Goal: Task Accomplishment & Management: Use online tool/utility

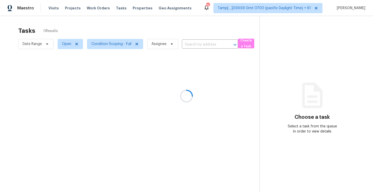
click at [186, 31] on div at bounding box center [186, 96] width 373 height 192
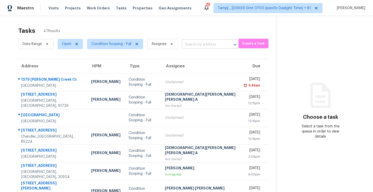
click at [186, 47] on input "text" at bounding box center [203, 45] width 42 height 8
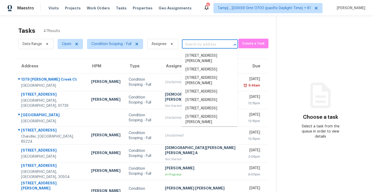
paste input "460 N Ash Dr, Chandler, AZ 85224"
type input "460 N Ash Dr, Chandler, AZ 85224"
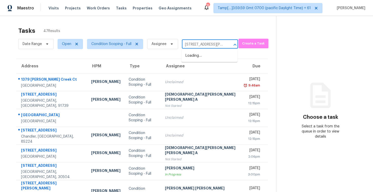
scroll to position [0, 18]
click at [212, 57] on li "460 N Ash Dr, Chandler, AZ 85224" at bounding box center [210, 59] width 56 height 14
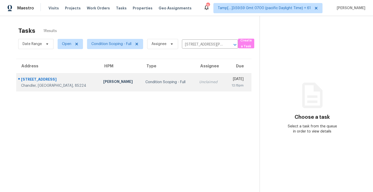
click at [225, 75] on td "Wed, Sep 10th 2025 12:15pm" at bounding box center [238, 82] width 27 height 18
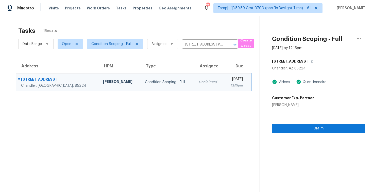
click at [296, 119] on div "Claim" at bounding box center [318, 120] width 93 height 26
click at [296, 128] on span "Claim" at bounding box center [318, 128] width 85 height 6
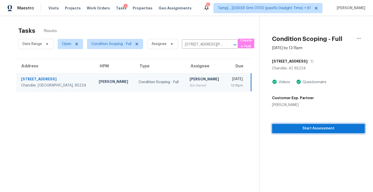
click at [296, 128] on span "Start Assessment" at bounding box center [318, 128] width 85 height 6
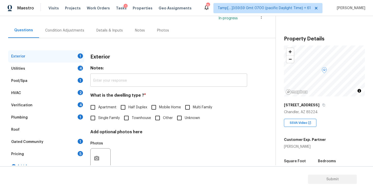
scroll to position [43, 0]
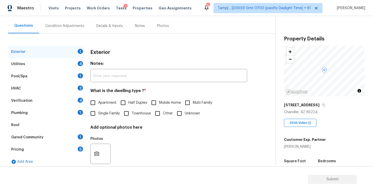
click at [100, 119] on div "Exterior Notes: ​ What is the dwelling type ? * Apartment Half Duplex Mobile Ho…" at bounding box center [168, 109] width 157 height 127
click at [99, 115] on span "Single Family" at bounding box center [109, 113] width 22 height 5
click at [98, 115] on input "Single Family" at bounding box center [93, 113] width 11 height 11
checkbox input "true"
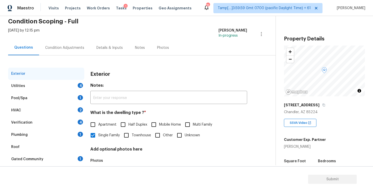
click at [69, 58] on div "Exterior Utilities 4 Pool/Spa 1 HVAC 2 Verification 4 Plumbing 1 Roof Gated Com…" at bounding box center [136, 124] width 256 height 139
click at [72, 51] on div "Condition Adjustments" at bounding box center [64, 47] width 51 height 15
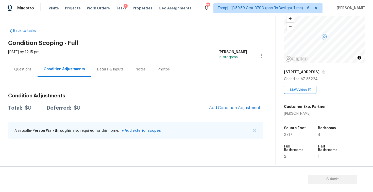
scroll to position [38, 0]
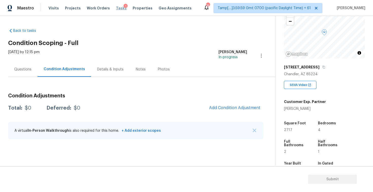
click at [116, 9] on span "Tasks" at bounding box center [121, 8] width 11 height 4
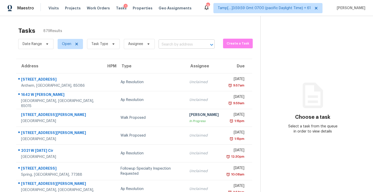
click at [175, 43] on input "text" at bounding box center [180, 45] width 42 height 8
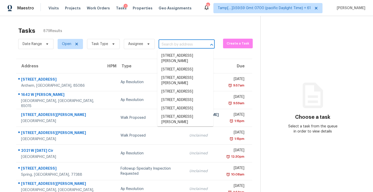
paste input "460 N Ash Dr, Chandler, AZ 85224"
type input "460 N Ash Dr, Chandler, AZ 85224"
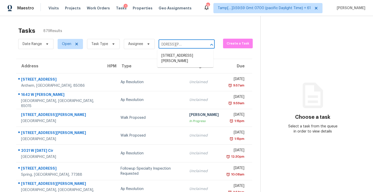
click at [180, 59] on li "460 N Ash Dr, Chandler, AZ 85224" at bounding box center [185, 59] width 56 height 14
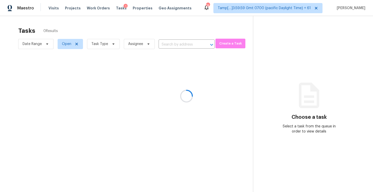
type input "460 N Ash Dr, Chandler, AZ 85224"
click at [204, 81] on div at bounding box center [186, 96] width 373 height 192
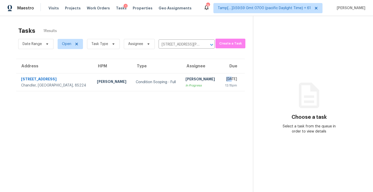
click at [225, 81] on div "[DATE]" at bounding box center [231, 79] width 13 height 6
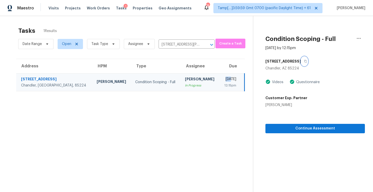
click at [301, 59] on button "button" at bounding box center [304, 61] width 7 height 9
click at [301, 64] on button "button" at bounding box center [304, 61] width 7 height 9
click at [355, 40] on button "button" at bounding box center [359, 38] width 12 height 12
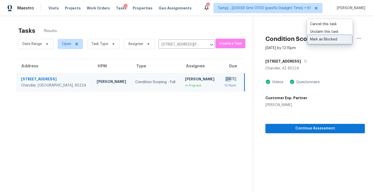
click at [323, 39] on div "Mark as Blocked" at bounding box center [330, 39] width 40 height 5
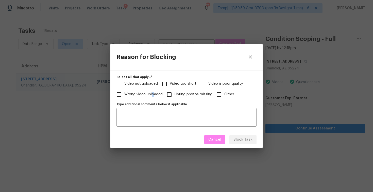
click at [153, 94] on span "Wrong video uploaded" at bounding box center [143, 94] width 38 height 5
click at [144, 88] on label "Video not uploaded" at bounding box center [136, 83] width 44 height 11
click at [124, 88] on input "Video not uploaded" at bounding box center [119, 83] width 11 height 11
checkbox input "true"
click at [147, 94] on span "Wrong video uploaded" at bounding box center [143, 94] width 38 height 5
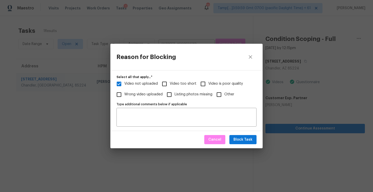
click at [124, 94] on input "Wrong video uploaded" at bounding box center [119, 94] width 11 height 11
checkbox input "true"
click at [149, 83] on span "Video not uploaded" at bounding box center [141, 83] width 34 height 5
click at [124, 83] on input "Video not uploaded" at bounding box center [119, 83] width 11 height 11
checkbox input "false"
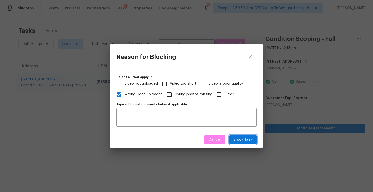
click at [240, 139] on span "Block Task" at bounding box center [243, 139] width 19 height 6
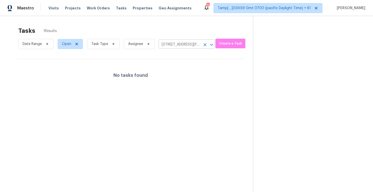
click at [204, 43] on icon "Clear" at bounding box center [205, 44] width 5 height 5
click at [109, 42] on div at bounding box center [186, 96] width 373 height 192
click at [98, 40] on div at bounding box center [186, 96] width 373 height 192
click at [103, 43] on div at bounding box center [186, 96] width 373 height 192
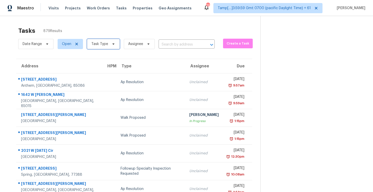
click at [103, 43] on span "Task Type" at bounding box center [99, 43] width 17 height 5
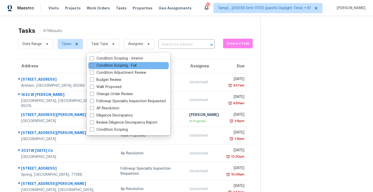
click at [113, 63] on label "Condition Scoping - Full" at bounding box center [113, 65] width 47 height 5
click at [93, 63] on input "Condition Scoping - Full" at bounding box center [91, 64] width 3 height 3
checkbox input "true"
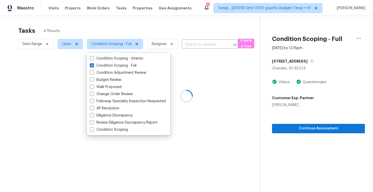
click at [113, 34] on div at bounding box center [186, 96] width 373 height 192
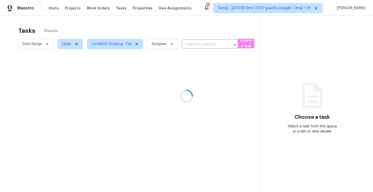
click at [177, 25] on div at bounding box center [186, 96] width 373 height 192
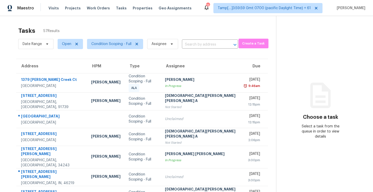
click at [192, 39] on div "Date Range Open Condition Scoping - Full Assignee ​" at bounding box center [128, 43] width 220 height 13
click at [194, 43] on input "text" at bounding box center [203, 45] width 42 height 8
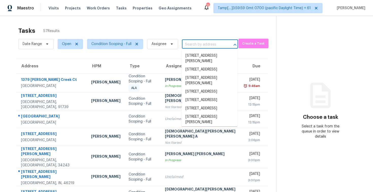
paste input "[STREET_ADDRESS][PERSON_NAME]"
type input "[STREET_ADDRESS][PERSON_NAME]"
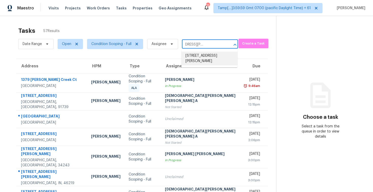
click at [202, 53] on li "[STREET_ADDRESS][PERSON_NAME]" at bounding box center [210, 59] width 56 height 14
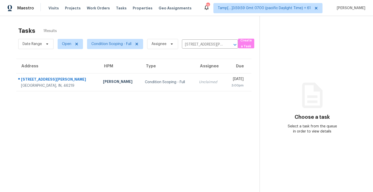
click at [225, 79] on td "[DATE] 3:00pm" at bounding box center [238, 82] width 27 height 18
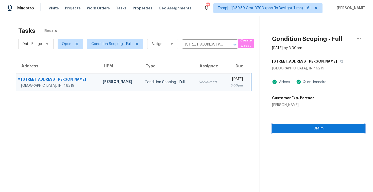
click at [299, 125] on span "Claim" at bounding box center [318, 128] width 85 height 6
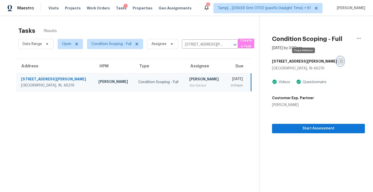
click at [337, 63] on button "button" at bounding box center [340, 61] width 7 height 9
click at [359, 40] on icon "button" at bounding box center [359, 38] width 6 height 6
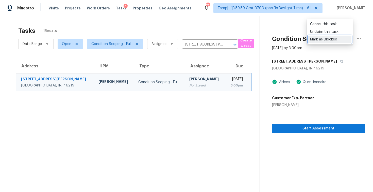
click at [330, 39] on div "Mark as Blocked" at bounding box center [330, 39] width 40 height 5
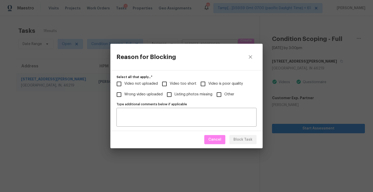
click at [209, 85] on span "Video is poor quality" at bounding box center [226, 83] width 35 height 5
click at [209, 85] on input "Video is poor quality" at bounding box center [203, 83] width 11 height 11
checkbox input "true"
click at [240, 139] on span "Block Task" at bounding box center [243, 139] width 19 height 6
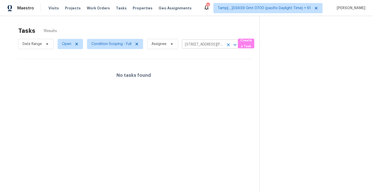
click at [227, 41] on button "Clear" at bounding box center [228, 44] width 7 height 7
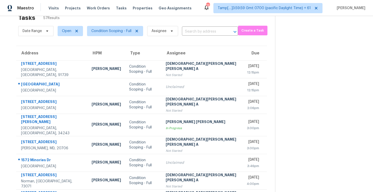
scroll to position [13, 0]
click at [196, 29] on input "text" at bounding box center [203, 31] width 42 height 8
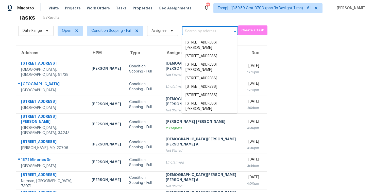
paste input "1572 Minories Dr, [GEOGRAPHIC_DATA], [GEOGRAPHIC_DATA], 95961"
type input "1572 Minories Dr, [GEOGRAPHIC_DATA], [GEOGRAPHIC_DATA], 95961"
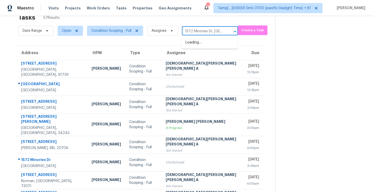
scroll to position [0, 26]
click at [205, 42] on li "1572 [GEOGRAPHIC_DATA]" at bounding box center [210, 42] width 56 height 8
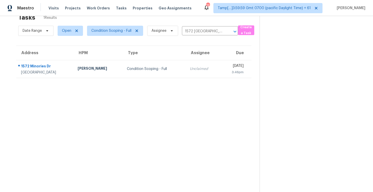
click at [225, 67] on div "[DATE]" at bounding box center [234, 66] width 19 height 6
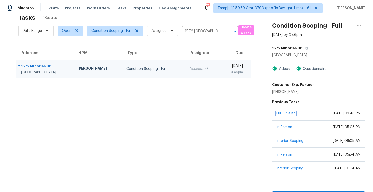
click at [293, 114] on link "Full On-Site" at bounding box center [286, 113] width 19 height 4
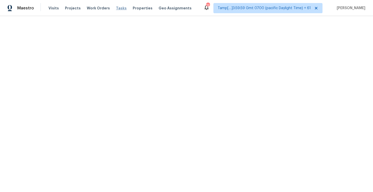
click at [118, 9] on span "Tasks" at bounding box center [121, 8] width 11 height 4
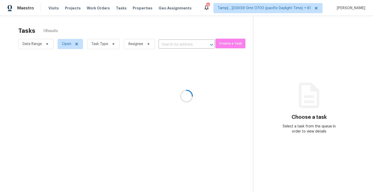
click at [172, 32] on div at bounding box center [186, 96] width 373 height 192
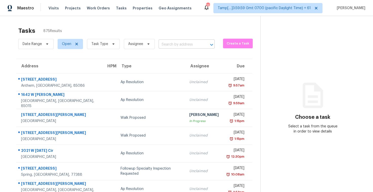
click at [194, 45] on input "text" at bounding box center [180, 45] width 42 height 8
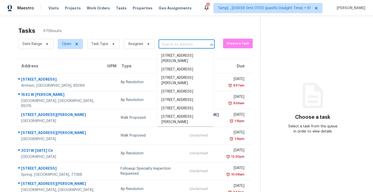
paste input "1572 [GEOGRAPHIC_DATA]"
type input "1572 [GEOGRAPHIC_DATA]"
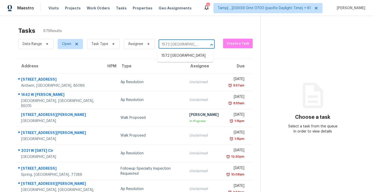
scroll to position [0, 25]
click at [195, 51] on ul "1572 [GEOGRAPHIC_DATA]" at bounding box center [185, 56] width 56 height 12
click at [195, 52] on li "1572 [GEOGRAPHIC_DATA]" at bounding box center [185, 56] width 56 height 8
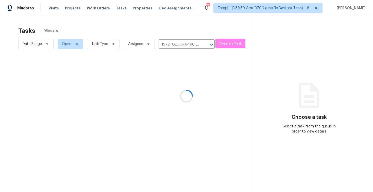
click at [195, 52] on div at bounding box center [186, 96] width 373 height 192
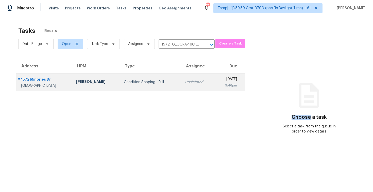
click at [219, 81] on div "[DATE]" at bounding box center [228, 79] width 18 height 6
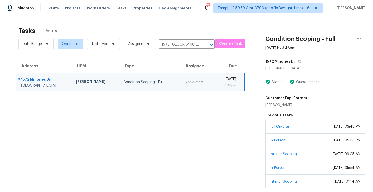
scroll to position [22, 0]
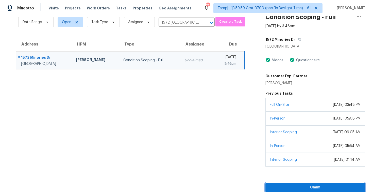
click at [313, 184] on button "Claim" at bounding box center [316, 187] width 100 height 9
click at [313, 183] on button "Start Assessment" at bounding box center [316, 187] width 100 height 9
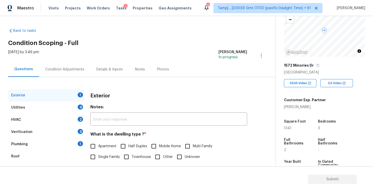
scroll to position [38, 0]
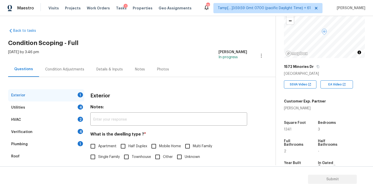
click at [315, 68] on div "1572 Minories Dr" at bounding box center [324, 66] width 81 height 9
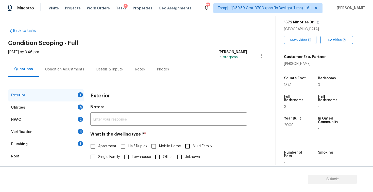
scroll to position [82, 0]
click at [318, 15] on div "Maestro Visits Projects Work Orders Tasks 1 Properties Geo Assignments 731 Tamp…" at bounding box center [186, 8] width 373 height 16
click at [316, 32] on div "[GEOGRAPHIC_DATA]" at bounding box center [324, 29] width 81 height 5
click at [317, 24] on icon "button" at bounding box center [318, 22] width 3 height 3
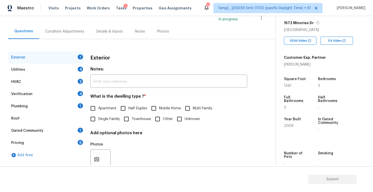
scroll to position [50, 0]
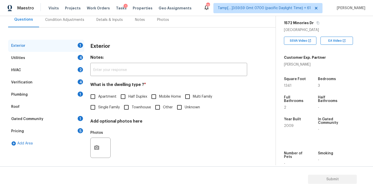
click at [45, 59] on div "Utilities 4" at bounding box center [46, 58] width 76 height 12
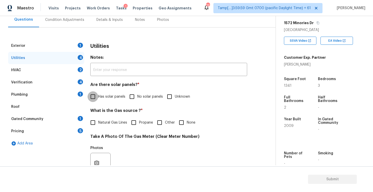
click at [93, 93] on input "Has solar panels" at bounding box center [93, 96] width 11 height 11
checkbox input "true"
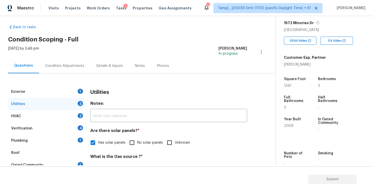
scroll to position [0, 0]
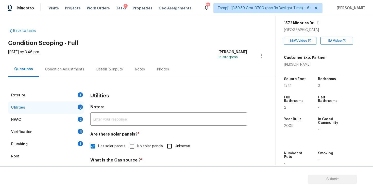
click at [82, 70] on div "Condition Adjustments" at bounding box center [64, 69] width 51 height 15
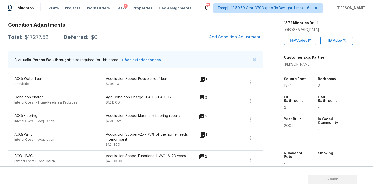
scroll to position [88, 0]
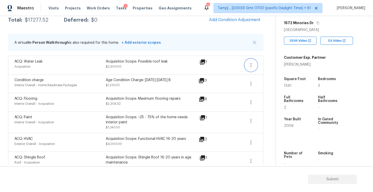
click at [249, 65] on icon "button" at bounding box center [251, 65] width 6 height 6
click at [261, 65] on div "Edit" at bounding box center [280, 63] width 40 height 5
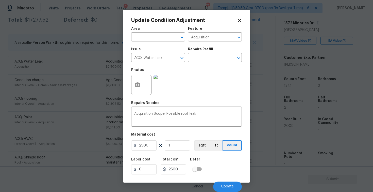
click at [242, 20] on icon at bounding box center [239, 20] width 5 height 5
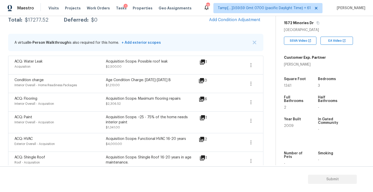
click at [204, 60] on icon at bounding box center [202, 61] width 5 height 5
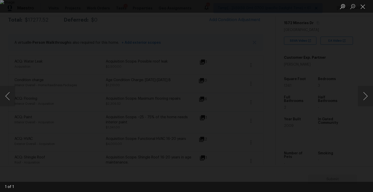
click at [341, 53] on div "Lightbox" at bounding box center [186, 96] width 373 height 192
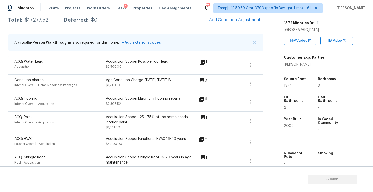
click at [204, 118] on icon at bounding box center [203, 118] width 6 height 6
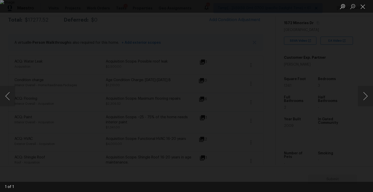
click at [303, 89] on img "Lightbox" at bounding box center [186, 96] width 373 height 192
click at [299, 78] on img "Lightbox" at bounding box center [186, 96] width 373 height 192
click at [337, 32] on div "Lightbox" at bounding box center [186, 96] width 373 height 192
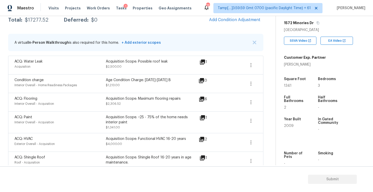
click at [201, 99] on icon at bounding box center [201, 99] width 5 height 5
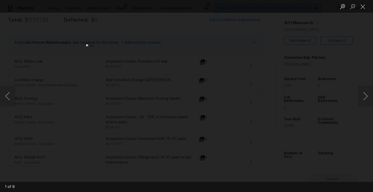
click at [266, 91] on div "Lightbox" at bounding box center [186, 96] width 373 height 192
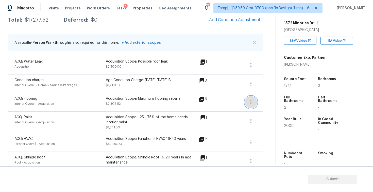
click at [250, 104] on icon "button" at bounding box center [251, 102] width 6 height 6
click at [258, 102] on ul "Edit" at bounding box center [280, 101] width 46 height 10
click at [263, 102] on div "Edit" at bounding box center [280, 101] width 40 height 5
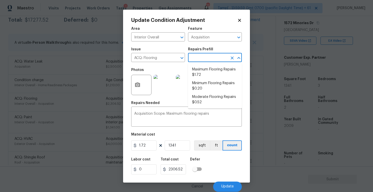
click at [212, 60] on input "text" at bounding box center [208, 58] width 40 height 8
click at [259, 74] on body "Maestro Visits Projects Work Orders Tasks 1 Properties Geo Assignments 731 Tamp…" at bounding box center [186, 96] width 373 height 192
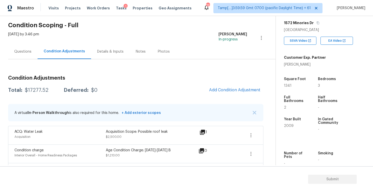
scroll to position [209, 0]
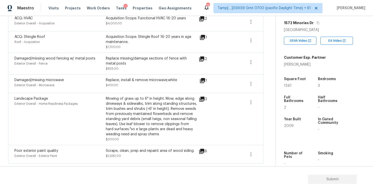
click at [206, 80] on div "1" at bounding box center [212, 80] width 24 height 6
click at [204, 78] on icon at bounding box center [202, 80] width 5 height 5
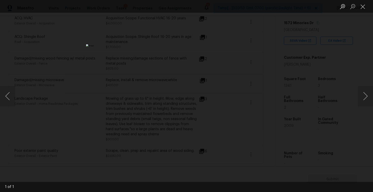
click at [297, 74] on div "Lightbox" at bounding box center [186, 96] width 373 height 192
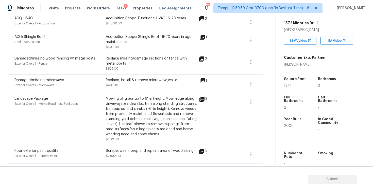
click at [204, 59] on icon at bounding box center [201, 58] width 5 height 5
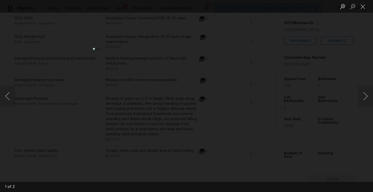
click at [270, 76] on div "Lightbox" at bounding box center [186, 96] width 373 height 192
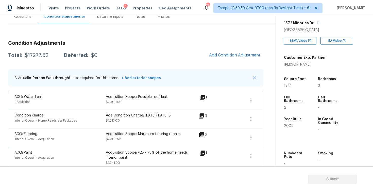
scroll to position [45, 0]
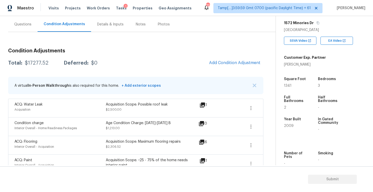
click at [28, 25] on div "Questions" at bounding box center [22, 24] width 17 height 5
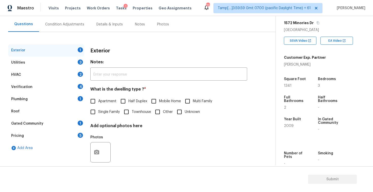
scroll to position [53, 0]
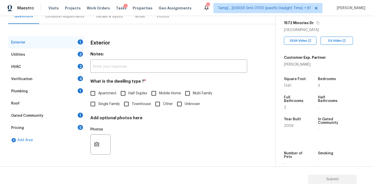
click at [63, 82] on div "Verification 4" at bounding box center [46, 79] width 76 height 12
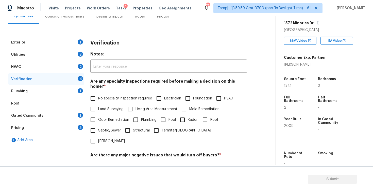
scroll to position [109, 0]
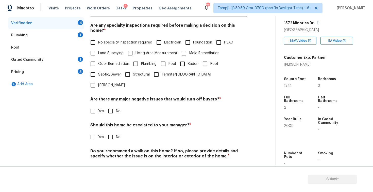
click at [98, 132] on input "Yes" at bounding box center [93, 137] width 11 height 11
checkbox input "true"
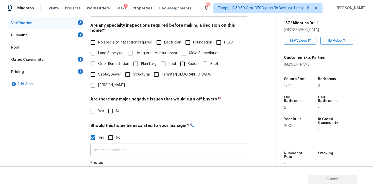
click at [115, 144] on input "text" at bounding box center [168, 150] width 157 height 12
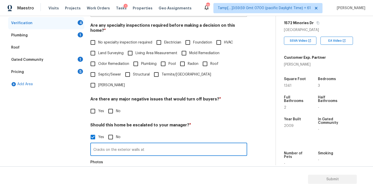
scroll to position [140, 0]
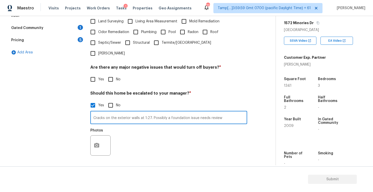
click at [162, 125] on div "Photos" at bounding box center [168, 141] width 157 height 33
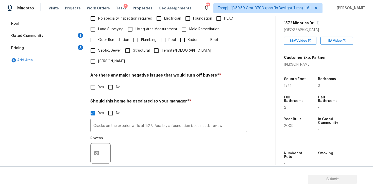
scroll to position [157, 0]
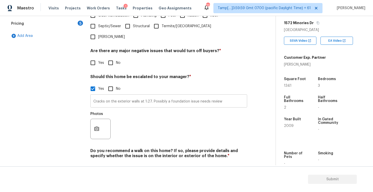
click at [227, 95] on input "Cracks on the exterior walls at 1:27. Possibly a foundation issue needs review" at bounding box center [168, 101] width 157 height 12
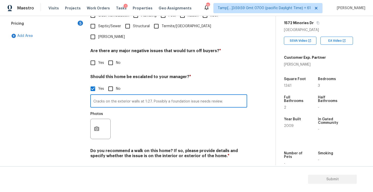
type input "Cracks on the exterior walls at 1:27. Possibly a foundation issue needs review."
click at [99, 126] on icon "button" at bounding box center [97, 129] width 6 height 6
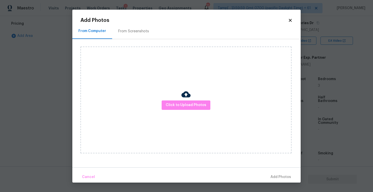
click at [177, 99] on div "Click to Upload Photos" at bounding box center [186, 99] width 211 height 107
click at [182, 104] on span "Click to Upload Photos" at bounding box center [186, 105] width 41 height 6
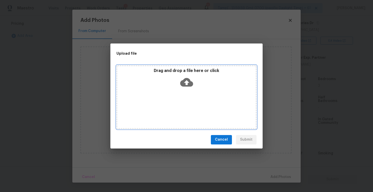
click at [190, 73] on div "Drag and drop a file here or click" at bounding box center [186, 79] width 139 height 22
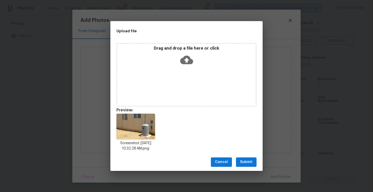
click at [247, 163] on span "Submit" at bounding box center [246, 162] width 12 height 6
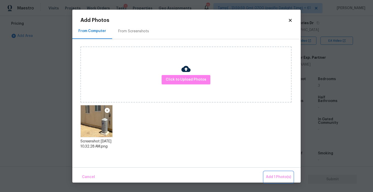
click at [284, 171] on button "Add 1 Photo(s)" at bounding box center [278, 176] width 29 height 11
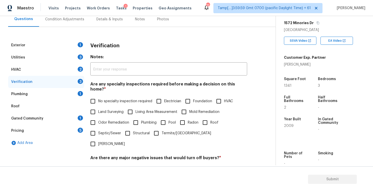
scroll to position [27, 0]
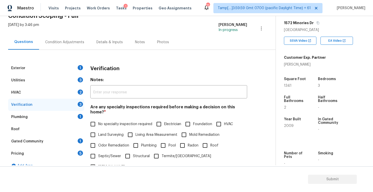
click at [74, 39] on div "Condition Adjustments" at bounding box center [64, 42] width 51 height 15
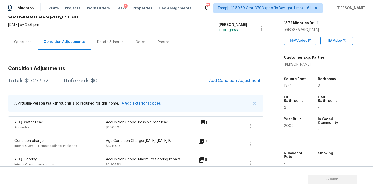
click at [212, 76] on span "Add Condition Adjustment" at bounding box center [234, 80] width 57 height 11
click at [219, 79] on span "Add Condition Adjustment" at bounding box center [234, 80] width 51 height 5
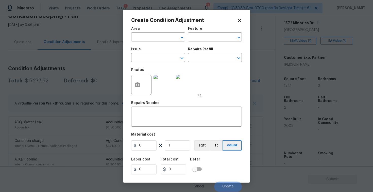
click at [152, 41] on span "Area ​" at bounding box center [158, 34] width 54 height 21
click at [150, 39] on input "text" at bounding box center [151, 38] width 40 height 8
click at [149, 55] on li "Exterior Overall" at bounding box center [158, 57] width 54 height 8
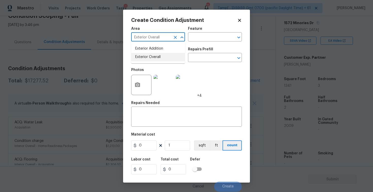
type input "Exterior Overall"
click at [149, 55] on input "text" at bounding box center [151, 58] width 40 height 8
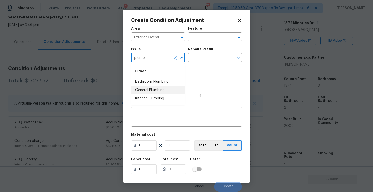
click at [150, 87] on li "General Plumbing" at bounding box center [158, 90] width 54 height 8
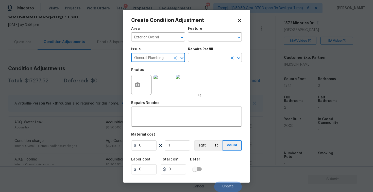
type input "General Plumbing"
click at [193, 59] on input "text" at bounding box center [208, 58] width 40 height 8
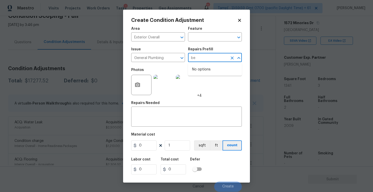
type input "b"
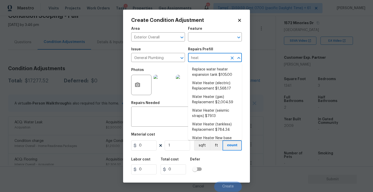
type input "heate"
click at [212, 82] on li "Water Heater (electric) Replacement $1,568.17" at bounding box center [215, 86] width 54 height 14
type input "Plumbing"
type textarea "Remove the existing electric water heater and install a new 40 gallon electric …"
type input "1568.17"
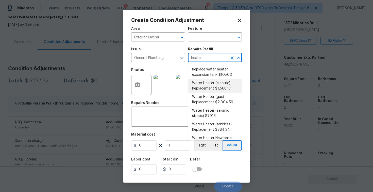
type input "1568.17"
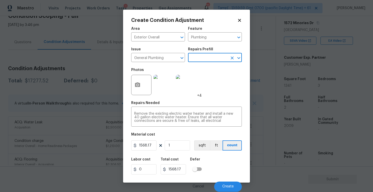
click at [140, 94] on div at bounding box center [141, 85] width 20 height 20
click at [141, 82] on button "button" at bounding box center [138, 85] width 12 height 20
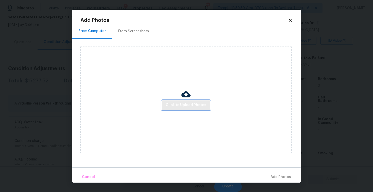
click at [183, 102] on span "Click to Upload Photos" at bounding box center [186, 105] width 41 height 6
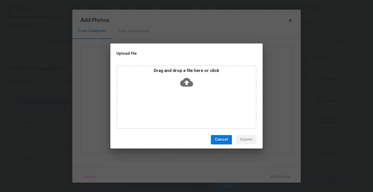
click at [186, 86] on icon at bounding box center [186, 82] width 13 height 9
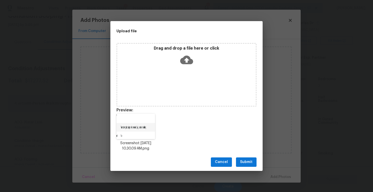
click at [245, 163] on span "Submit" at bounding box center [246, 162] width 12 height 6
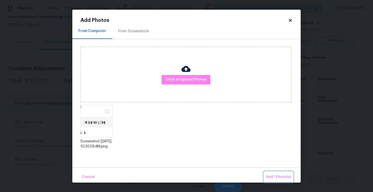
click at [277, 178] on span "Add 1 Photo(s)" at bounding box center [278, 177] width 25 height 6
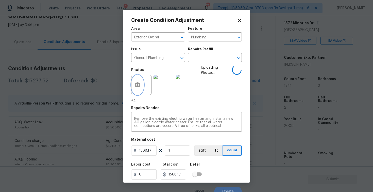
scroll to position [11, 0]
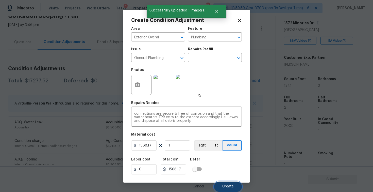
click at [221, 182] on button "Create" at bounding box center [228, 186] width 28 height 10
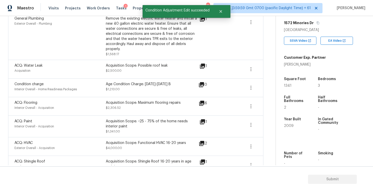
scroll to position [107, 0]
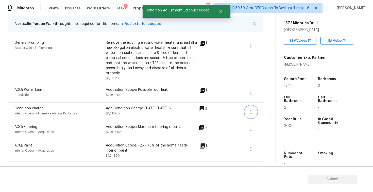
click at [253, 108] on button "button" at bounding box center [251, 112] width 12 height 12
click at [267, 109] on div "Edit" at bounding box center [280, 110] width 40 height 5
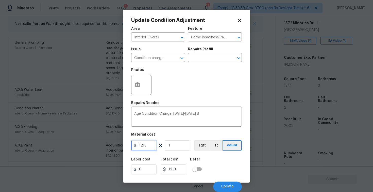
click at [152, 145] on input "1213" at bounding box center [143, 145] width 25 height 10
type input "0"
click at [202, 165] on input "checkbox" at bounding box center [195, 169] width 29 height 10
checkbox input "true"
type input "0"
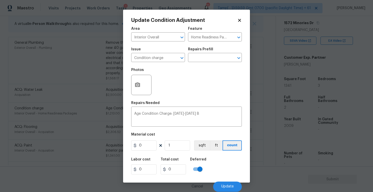
click at [202, 165] on input "checkbox" at bounding box center [200, 169] width 29 height 10
checkbox input "false"
click at [232, 159] on div "Labor cost 0 Total cost 0 Defer" at bounding box center [186, 165] width 111 height 23
click at [236, 185] on button "Update" at bounding box center [227, 186] width 29 height 10
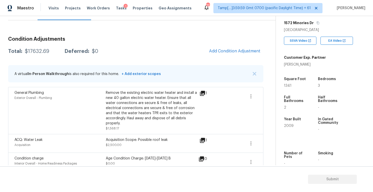
scroll to position [56, 0]
click at [240, 50] on span "Add Condition Adjustment" at bounding box center [234, 51] width 51 height 5
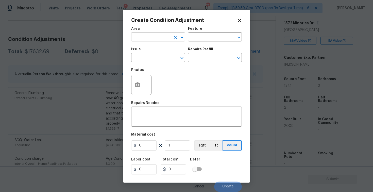
click at [152, 39] on input "text" at bounding box center [151, 38] width 40 height 8
click at [153, 57] on li "Exterior Overall" at bounding box center [158, 57] width 54 height 8
type input "Exterior Overall"
click at [153, 57] on input "text" at bounding box center [151, 58] width 40 height 8
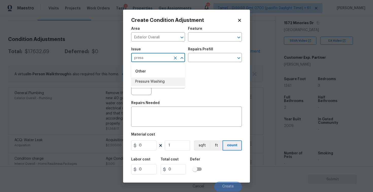
click at [161, 80] on li "Pressure Washing" at bounding box center [158, 81] width 54 height 8
type input "Pressure Washing"
click at [203, 57] on input "text" at bounding box center [208, 58] width 40 height 8
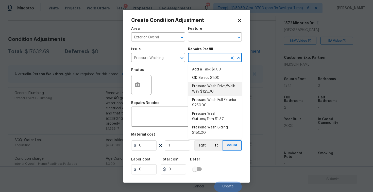
click at [204, 87] on li "Pressure Wash Drive/Walk Way $125.00" at bounding box center [215, 89] width 54 height 14
type input "Siding"
type textarea "Pressure wash the driveways/walkways as directed by the PM. Ensure that all deb…"
type input "125"
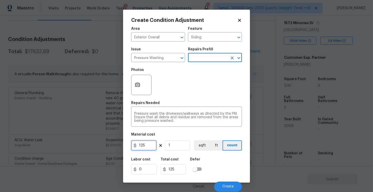
click at [146, 145] on input "125" at bounding box center [143, 145] width 25 height 10
type input "200"
click at [224, 170] on div "Labor cost 0 Total cost 200 Defer" at bounding box center [186, 165] width 111 height 23
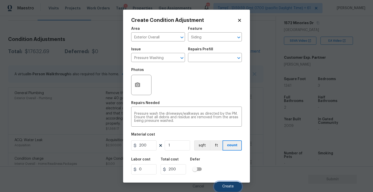
click at [228, 184] on button "Create" at bounding box center [228, 186] width 28 height 10
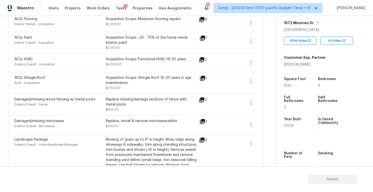
scroll to position [241, 0]
click at [252, 84] on icon "button" at bounding box center [251, 82] width 6 height 6
click at [265, 83] on div "Edit" at bounding box center [280, 81] width 40 height 5
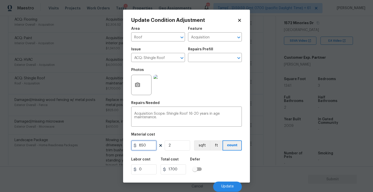
click at [152, 144] on input "850" at bounding box center [143, 145] width 25 height 10
type input "0"
click at [181, 146] on input "2" at bounding box center [177, 145] width 25 height 10
type input "0"
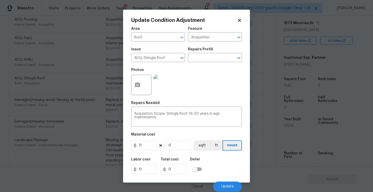
click at [220, 157] on div "Labor cost 0 Total cost 0 Defer" at bounding box center [186, 165] width 111 height 23
click at [228, 183] on button "Update" at bounding box center [227, 186] width 29 height 10
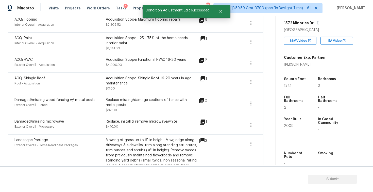
scroll to position [237, 0]
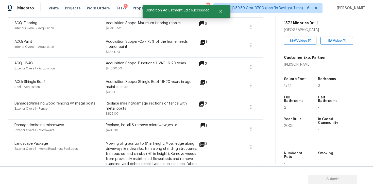
click at [243, 69] on span at bounding box center [234, 67] width 20 height 12
click at [258, 65] on div "ACQ: HVAC Exterior Overall - Acquisition Acquisition Scope: Functional HVAC 16-…" at bounding box center [136, 66] width 256 height 19
click at [253, 65] on icon "button" at bounding box center [251, 67] width 6 height 6
click at [268, 66] on div "Edit" at bounding box center [280, 66] width 40 height 5
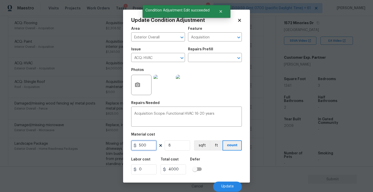
click at [154, 142] on input "500" at bounding box center [143, 145] width 25 height 10
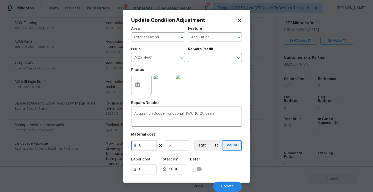
type input "0"
click at [175, 147] on input "8" at bounding box center [177, 145] width 25 height 10
type input "0"
click at [235, 165] on div "Labor cost 0 Total cost 0 Defer" at bounding box center [186, 165] width 111 height 23
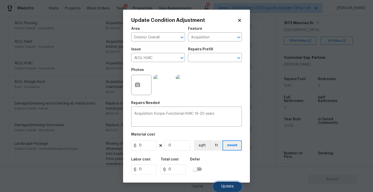
click at [235, 186] on button "Update" at bounding box center [227, 186] width 29 height 10
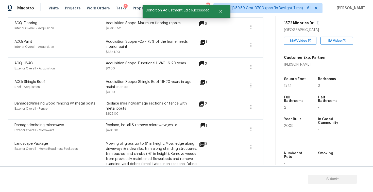
scroll to position [274, 0]
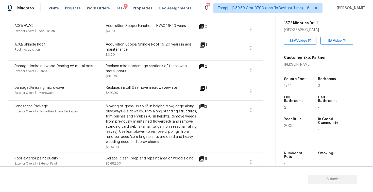
click at [200, 67] on icon at bounding box center [202, 66] width 6 height 6
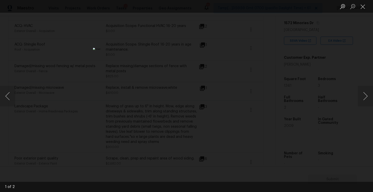
click at [266, 73] on div "Lightbox" at bounding box center [186, 96] width 373 height 192
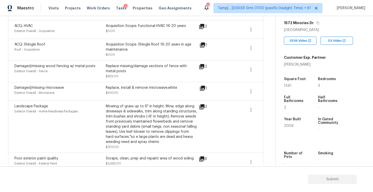
scroll to position [283, 0]
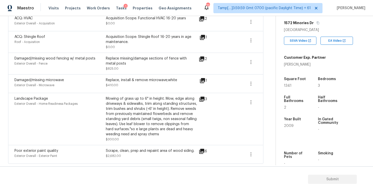
click at [202, 152] on icon at bounding box center [202, 151] width 6 height 6
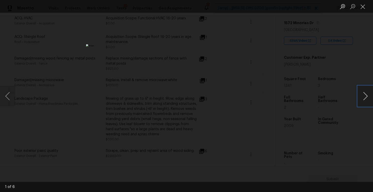
click at [366, 96] on button "Next image" at bounding box center [365, 96] width 15 height 20
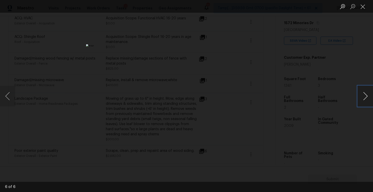
click at [366, 96] on button "Next image" at bounding box center [365, 96] width 15 height 20
click at [303, 77] on div "Lightbox" at bounding box center [186, 96] width 373 height 192
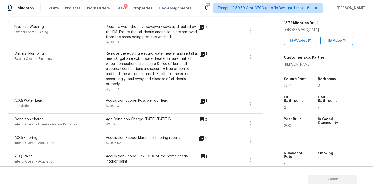
scroll to position [125, 0]
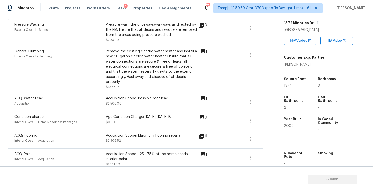
click at [257, 99] on span at bounding box center [251, 102] width 12 height 12
click at [251, 100] on icon "button" at bounding box center [251, 102] width 6 height 6
click at [254, 100] on icon "button" at bounding box center [251, 102] width 6 height 6
click at [264, 100] on div "Edit" at bounding box center [280, 101] width 40 height 5
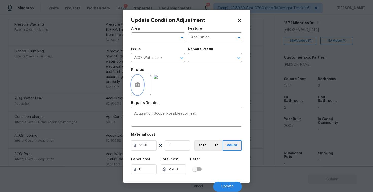
click at [136, 83] on icon "button" at bounding box center [137, 84] width 5 height 5
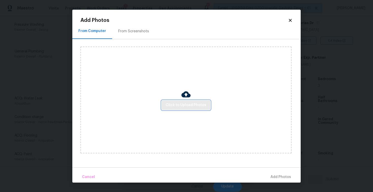
click at [167, 101] on button "Click to Upload Photos" at bounding box center [186, 104] width 49 height 9
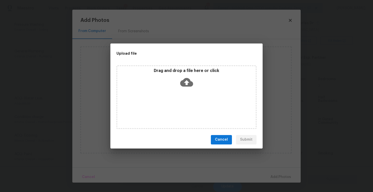
click at [173, 85] on div "Drag and drop a file here or click" at bounding box center [186, 79] width 139 height 22
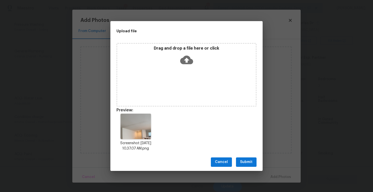
click at [253, 159] on button "Submit" at bounding box center [246, 161] width 21 height 9
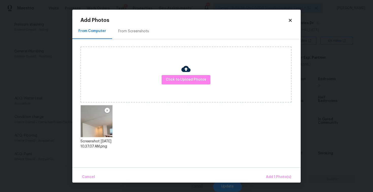
click at [269, 171] on div "Cancel Add 1 Photo(s)" at bounding box center [186, 174] width 229 height 15
click at [271, 173] on button "Add 1 Photo(s)" at bounding box center [278, 176] width 29 height 11
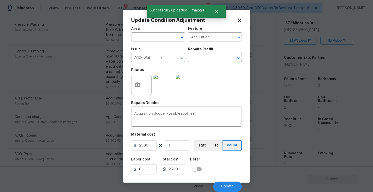
click at [218, 161] on div "Labor cost 0 Total cost 2500 Defer" at bounding box center [186, 165] width 111 height 23
click at [228, 185] on span "Update" at bounding box center [227, 186] width 12 height 4
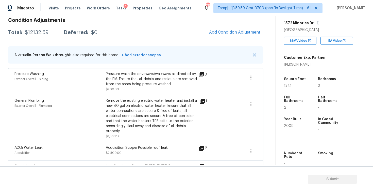
scroll to position [50, 0]
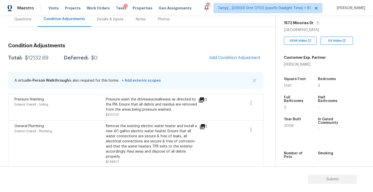
click at [25, 22] on div "Questions" at bounding box center [22, 19] width 29 height 15
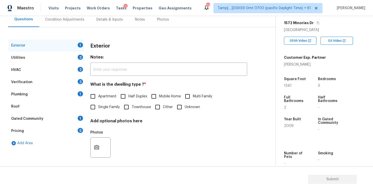
scroll to position [53, 0]
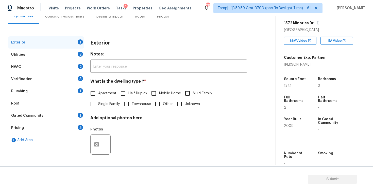
click at [93, 106] on input "Single Family" at bounding box center [93, 104] width 11 height 11
checkbox input "true"
click at [69, 51] on div "Utilities 3" at bounding box center [46, 55] width 76 height 12
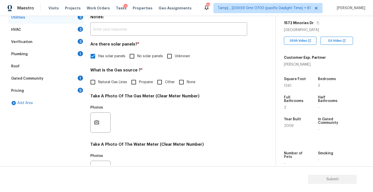
click at [109, 83] on span "Natural Gas Lines" at bounding box center [112, 81] width 29 height 5
click at [98, 83] on input "Natural Gas Lines" at bounding box center [93, 82] width 11 height 11
checkbox input "true"
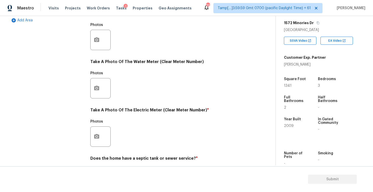
scroll to position [190, 0]
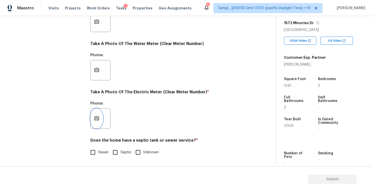
click at [95, 113] on button "button" at bounding box center [97, 118] width 12 height 20
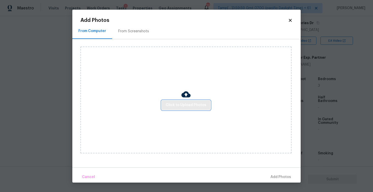
click at [193, 104] on span "Click to Upload Photos" at bounding box center [186, 105] width 41 height 6
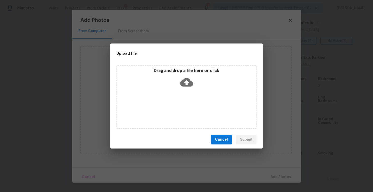
click at [186, 80] on icon at bounding box center [186, 82] width 13 height 9
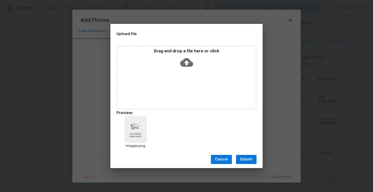
click at [251, 155] on button "Submit" at bounding box center [246, 159] width 21 height 9
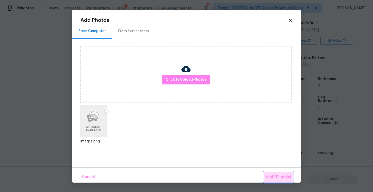
click at [273, 173] on button "Add 1 Photo(s)" at bounding box center [278, 176] width 29 height 11
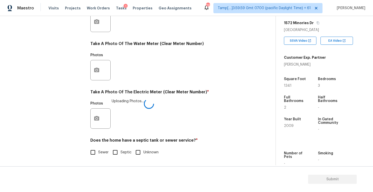
click at [108, 150] on span "Sewer" at bounding box center [103, 152] width 10 height 5
click at [98, 150] on input "Sewer" at bounding box center [93, 152] width 11 height 11
checkbox input "true"
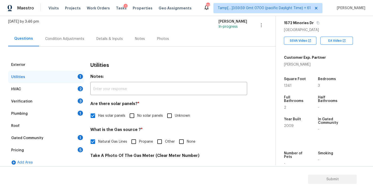
scroll to position [31, 0]
click at [71, 86] on div "HVAC 2" at bounding box center [46, 89] width 76 height 12
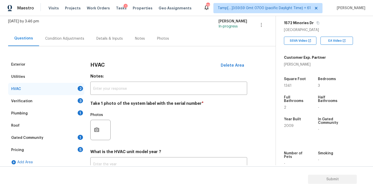
scroll to position [70, 0]
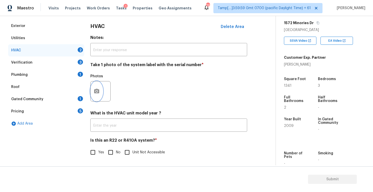
click at [101, 90] on button "button" at bounding box center [97, 91] width 12 height 20
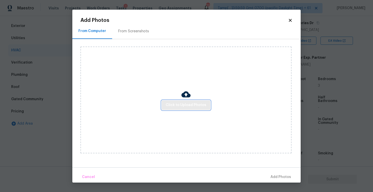
click at [174, 103] on span "Click to Upload Photos" at bounding box center [186, 105] width 41 height 6
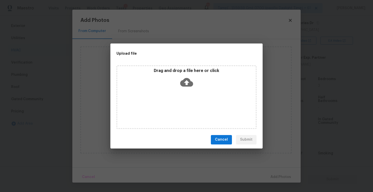
click at [185, 84] on icon at bounding box center [186, 82] width 13 height 9
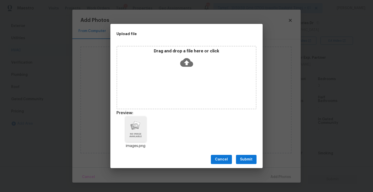
click at [251, 157] on span "Submit" at bounding box center [246, 159] width 12 height 6
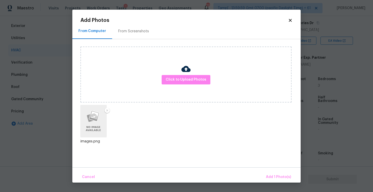
click at [272, 170] on div "Cancel Add 1 Photo(s)" at bounding box center [186, 174] width 229 height 15
click at [272, 174] on span "Add 1 Photo(s)" at bounding box center [278, 177] width 25 height 6
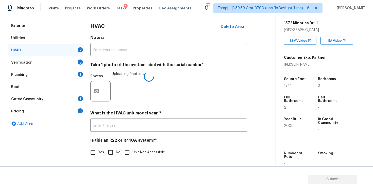
click at [115, 149] on input "No" at bounding box center [110, 152] width 11 height 11
checkbox input "true"
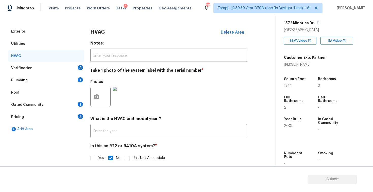
click at [71, 63] on div "Verification 3" at bounding box center [46, 68] width 76 height 12
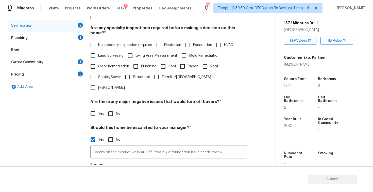
scroll to position [108, 0]
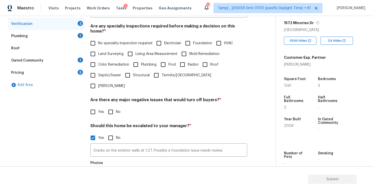
click at [190, 40] on input "Foundation" at bounding box center [188, 43] width 11 height 11
checkbox input "true"
click at [147, 59] on label "Plumbing" at bounding box center [144, 64] width 26 height 11
click at [141, 59] on input "Plumbing" at bounding box center [136, 64] width 11 height 11
checkbox input "true"
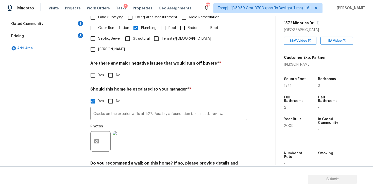
click at [109, 70] on input "No" at bounding box center [110, 75] width 11 height 11
checkbox input "true"
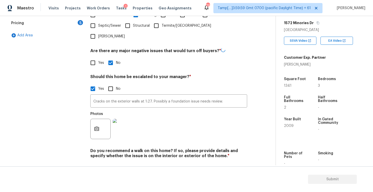
scroll to position [157, 0]
click at [111, 162] on input "No" at bounding box center [110, 167] width 11 height 11
checkbox input "true"
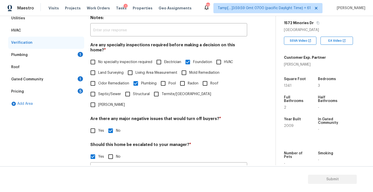
click at [71, 52] on div "Plumbing 1" at bounding box center [46, 55] width 76 height 12
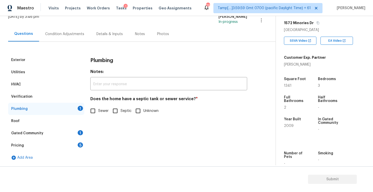
click at [93, 112] on input "Sewer" at bounding box center [93, 110] width 11 height 11
checkbox input "true"
click at [68, 132] on div "Gated Community 1" at bounding box center [46, 133] width 76 height 12
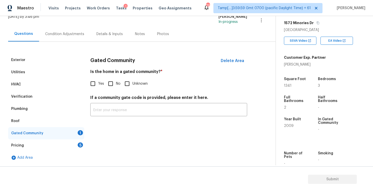
click at [117, 88] on label "No" at bounding box center [112, 83] width 15 height 11
click at [116, 88] on input "No" at bounding box center [110, 83] width 11 height 11
checkbox input "true"
click at [81, 139] on div "Pricing 5" at bounding box center [46, 145] width 76 height 12
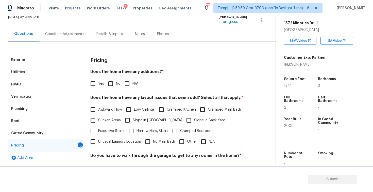
click at [81, 139] on div "Pricing 5" at bounding box center [46, 145] width 76 height 12
click at [108, 89] on input "No" at bounding box center [110, 83] width 11 height 11
checkbox input "true"
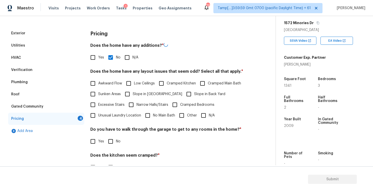
scroll to position [64, 0]
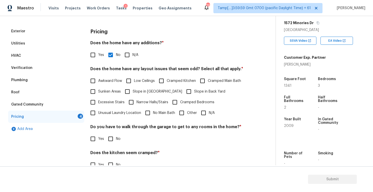
click at [150, 89] on span "Slope in [GEOGRAPHIC_DATA]" at bounding box center [158, 91] width 50 height 5
click at [133, 89] on input "Slope in [GEOGRAPHIC_DATA]" at bounding box center [127, 91] width 11 height 11
checkbox input "true"
click at [194, 90] on span "Slope in Back Yard" at bounding box center [209, 91] width 31 height 5
click at [184, 90] on input "Slope in Back Yard" at bounding box center [189, 91] width 11 height 11
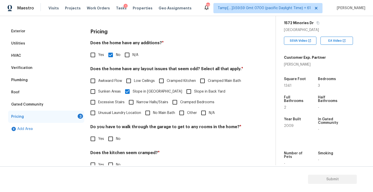
checkbox input "true"
click at [150, 91] on span "Slope in [GEOGRAPHIC_DATA]" at bounding box center [158, 91] width 50 height 5
click at [133, 91] on input "Slope in [GEOGRAPHIC_DATA]" at bounding box center [127, 91] width 11 height 11
checkbox input "false"
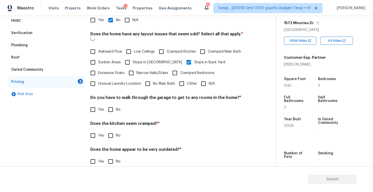
scroll to position [102, 0]
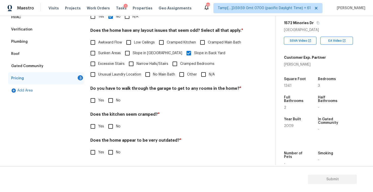
click at [113, 100] on input "No" at bounding box center [110, 100] width 11 height 11
checkbox input "true"
click at [113, 130] on input "No" at bounding box center [110, 126] width 11 height 11
checkbox input "true"
click at [111, 153] on input "No" at bounding box center [110, 152] width 11 height 11
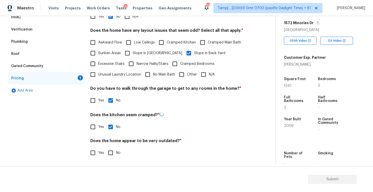
checkbox input "true"
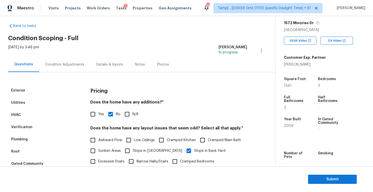
scroll to position [0, 0]
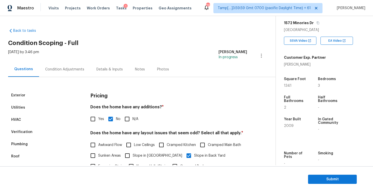
click at [68, 73] on div "Condition Adjustments" at bounding box center [64, 69] width 51 height 15
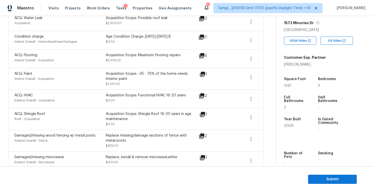
scroll to position [283, 0]
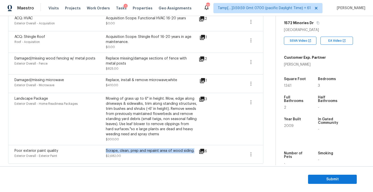
drag, startPoint x: 106, startPoint y: 151, endPoint x: 194, endPoint y: 149, distance: 87.6
click at [194, 149] on div "Scrape, clean, prep and repaint area of wood siding." at bounding box center [151, 150] width 91 height 5
click at [148, 122] on div "Mowing of grass up to 6" in height. Mow, edge along driveways & sidewalks, trim…" at bounding box center [151, 116] width 91 height 41
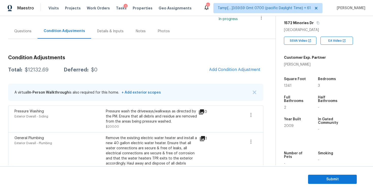
scroll to position [37, 0]
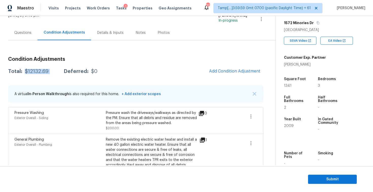
drag, startPoint x: 24, startPoint y: 71, endPoint x: 56, endPoint y: 71, distance: 32.3
click at [56, 71] on div "Total: $12132.69 Deferred: $0" at bounding box center [52, 71] width 89 height 5
copy div "$12132.69"
click at [21, 28] on div "Questions" at bounding box center [22, 32] width 29 height 15
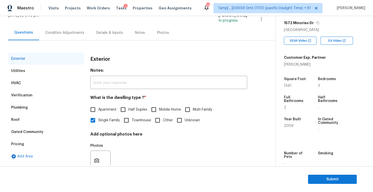
scroll to position [53, 0]
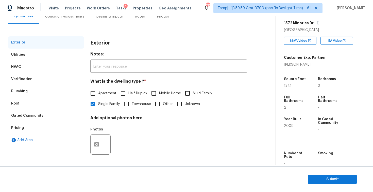
click at [47, 75] on div "Verification" at bounding box center [46, 79] width 76 height 12
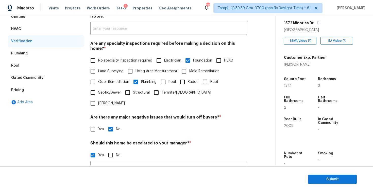
scroll to position [97, 0]
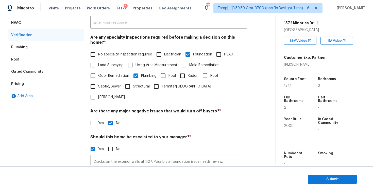
click at [145, 156] on input "Cracks on the exterior walls at 1:27. Possibly a foundation issue needs review." at bounding box center [168, 162] width 157 height 12
click at [146, 156] on input "Cracks on the exterior walls at 1:27. Possibly a foundation issue needs review." at bounding box center [168, 162] width 157 height 12
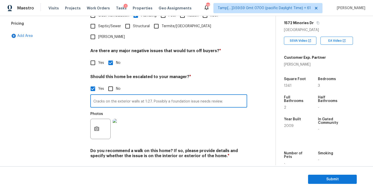
click at [242, 124] on div "Photos" at bounding box center [168, 125] width 157 height 33
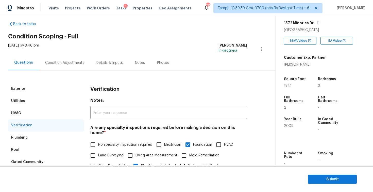
scroll to position [0, 0]
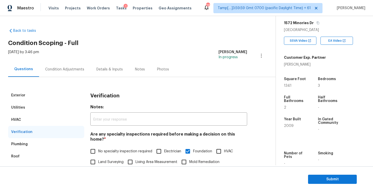
click at [82, 64] on div "Condition Adjustments" at bounding box center [64, 69] width 51 height 15
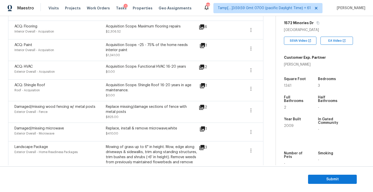
scroll to position [283, 0]
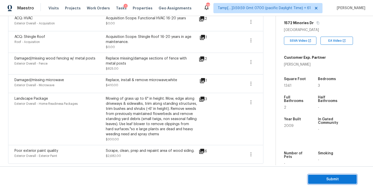
click at [319, 178] on span "Submit" at bounding box center [332, 179] width 41 height 6
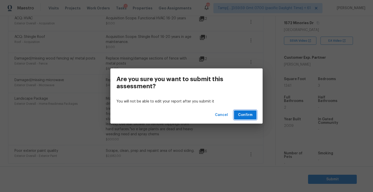
click at [244, 113] on span "Confirm" at bounding box center [245, 115] width 14 height 6
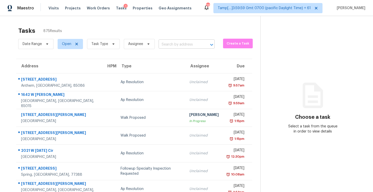
click at [168, 48] on body "Maestro Visits Projects Work Orders Tasks 1 Properties Geo Assignments 715 Tamp…" at bounding box center [186, 96] width 373 height 192
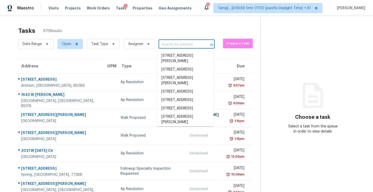
paste input "[STREET_ADDRESS]"
type input "[STREET_ADDRESS]"
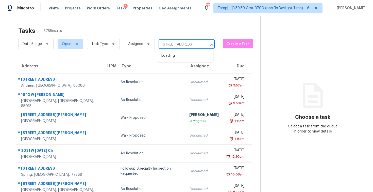
scroll to position [0, 32]
click at [183, 55] on li "[STREET_ADDRESS]" at bounding box center [185, 56] width 56 height 8
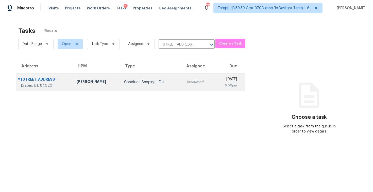
click at [215, 75] on td "[DATE] 5:00pm" at bounding box center [230, 82] width 30 height 18
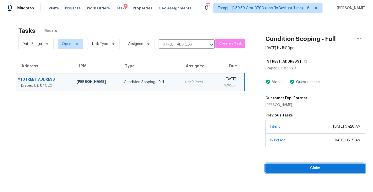
click at [310, 163] on button "Claim" at bounding box center [316, 167] width 100 height 9
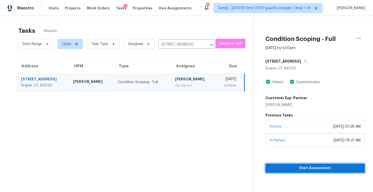
click at [310, 163] on button "Start Assessment" at bounding box center [316, 167] width 100 height 9
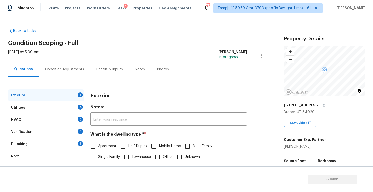
scroll to position [53, 0]
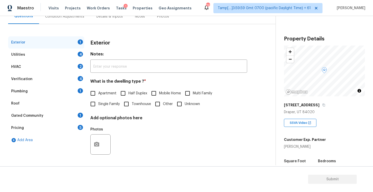
click at [98, 99] on label "Single Family" at bounding box center [104, 104] width 32 height 11
click at [98, 99] on input "Single Family" at bounding box center [93, 104] width 11 height 11
checkbox input "true"
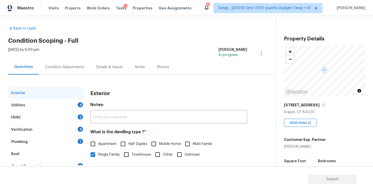
click at [75, 65] on div "Condition Adjustments" at bounding box center [64, 67] width 39 height 5
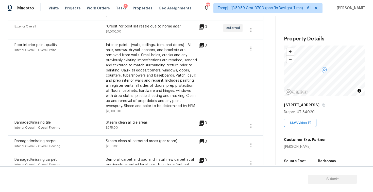
scroll to position [206, 0]
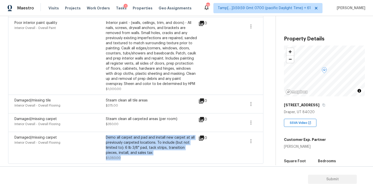
drag, startPoint x: 107, startPoint y: 134, endPoint x: 148, endPoint y: 156, distance: 46.4
click at [148, 157] on div "Damaged/missing carpet Interior Overall - Overall Flooring Demo all carpet and …" at bounding box center [136, 148] width 256 height 32
click at [139, 120] on div "Steam clean all carpeted areas (per room)" at bounding box center [151, 118] width 91 height 5
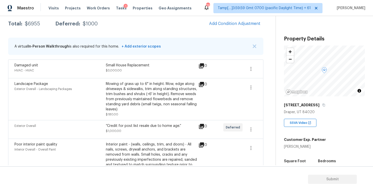
scroll to position [84, 0]
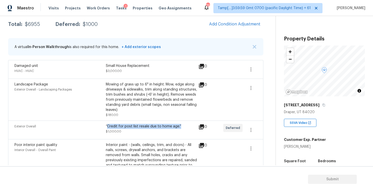
drag, startPoint x: 107, startPoint y: 125, endPoint x: 181, endPoint y: 125, distance: 73.7
click at [181, 126] on div "“Credit for post list resale due to home age.”" at bounding box center [151, 126] width 91 height 5
click at [181, 125] on div "“Credit for post list resale due to home age.”" at bounding box center [151, 126] width 91 height 5
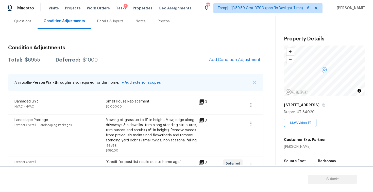
scroll to position [25, 0]
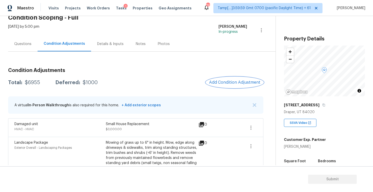
click at [233, 83] on span "Add Condition Adjustment" at bounding box center [234, 82] width 51 height 5
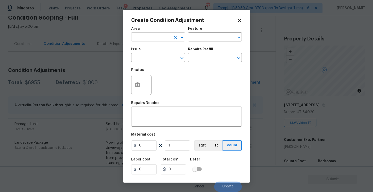
click at [146, 34] on input "text" at bounding box center [151, 38] width 40 height 8
type input "exte"
click at [147, 62] on ul "Interior Addition Interior Overall" at bounding box center [158, 52] width 54 height 21
click at [146, 56] on li "Interior Overall" at bounding box center [158, 57] width 54 height 8
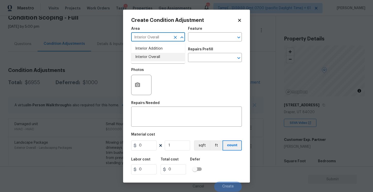
type input "Interior Overall"
click at [146, 56] on input "text" at bounding box center [151, 58] width 40 height 8
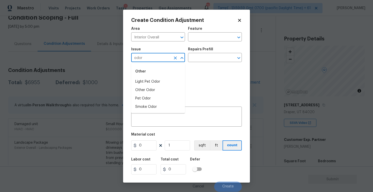
click at [157, 77] on div "Other" at bounding box center [158, 71] width 54 height 12
click at [163, 78] on li "Light Pet Odor" at bounding box center [158, 81] width 54 height 8
type input "Light Pet Odor"
click at [201, 61] on input "text" at bounding box center [208, 58] width 40 height 8
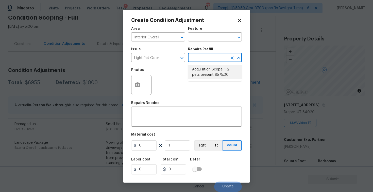
click at [206, 73] on li "Acquisition Scope: 1-2 pets present $575.00" at bounding box center [215, 72] width 54 height 14
type textarea "Acquisition Scope: 1-2 pets present"
type input "575"
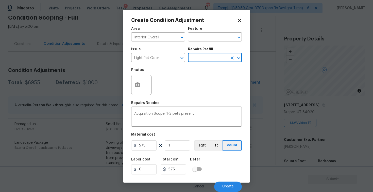
click at [131, 87] on div at bounding box center [141, 85] width 20 height 20
click at [136, 86] on icon "button" at bounding box center [137, 84] width 5 height 5
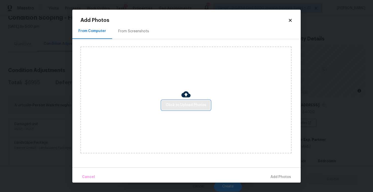
click at [170, 106] on span "Click to Upload Photos" at bounding box center [186, 105] width 41 height 6
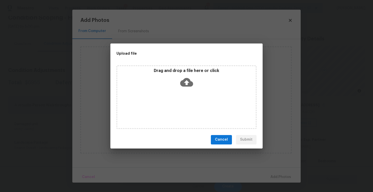
click at [186, 85] on icon at bounding box center [186, 82] width 13 height 9
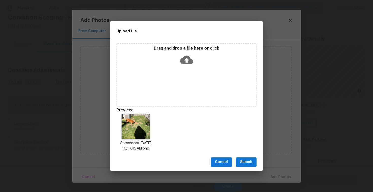
click at [253, 159] on button "Submit" at bounding box center [246, 161] width 21 height 9
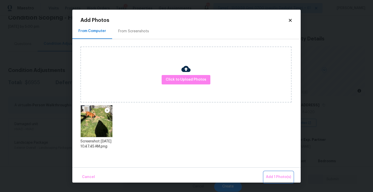
click at [277, 174] on span "Add 1 Photo(s)" at bounding box center [278, 177] width 25 height 6
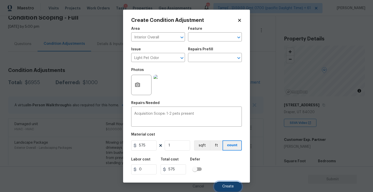
click at [224, 185] on span "Create" at bounding box center [227, 186] width 11 height 4
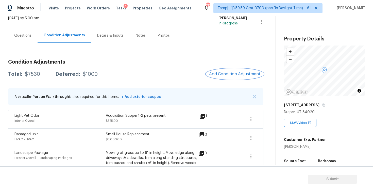
scroll to position [13, 0]
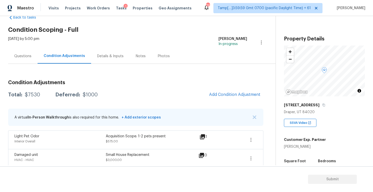
click at [30, 56] on div "Questions" at bounding box center [22, 56] width 17 height 5
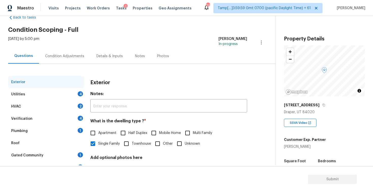
scroll to position [53, 0]
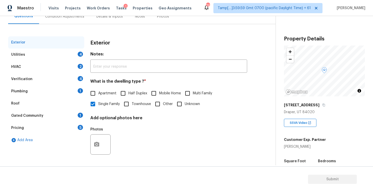
click at [47, 82] on div "Verification 4" at bounding box center [46, 79] width 76 height 12
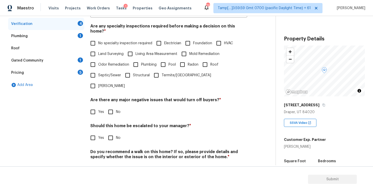
scroll to position [109, 0]
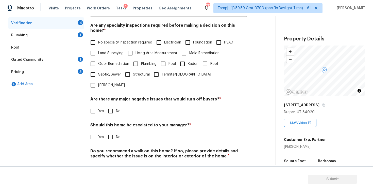
click at [88, 114] on div "Exterior Utilities 4 HVAC 2 Verification 4 Plumbing 1 Roof Gated Community 1 Pr…" at bounding box center [136, 79] width 256 height 199
click at [93, 132] on input "Yes" at bounding box center [93, 137] width 11 height 11
checkbox input "true"
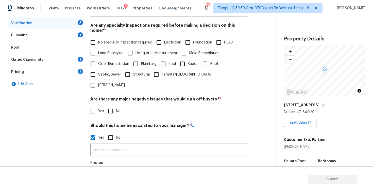
click at [122, 144] on input "text" at bounding box center [168, 150] width 157 height 12
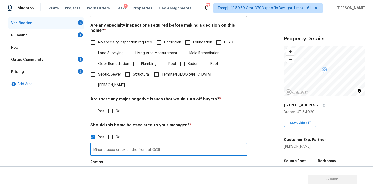
type input "Minor stucco crack on the front at 0:36"
click at [96, 167] on button "button" at bounding box center [97, 177] width 12 height 20
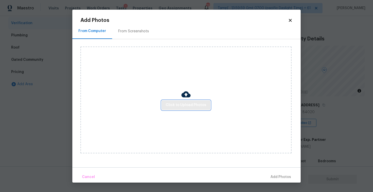
click at [171, 104] on span "Click to Upload Photos" at bounding box center [186, 105] width 41 height 6
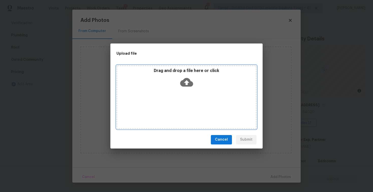
click at [179, 85] on div "Drag and drop a file here or click" at bounding box center [186, 79] width 139 height 22
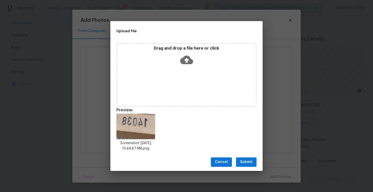
click at [252, 155] on div "Cancel Submit" at bounding box center [186, 162] width 152 height 18
click at [252, 159] on span "Submit" at bounding box center [246, 162] width 12 height 6
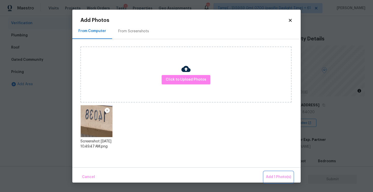
click at [273, 172] on button "Add 1 Photo(s)" at bounding box center [278, 176] width 29 height 11
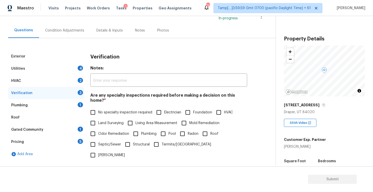
scroll to position [0, 0]
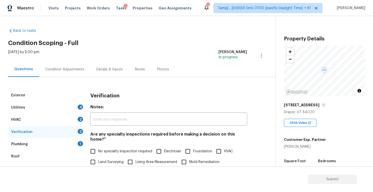
click at [87, 70] on div "Condition Adjustments" at bounding box center [64, 69] width 51 height 15
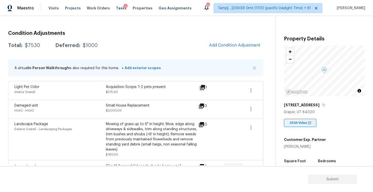
scroll to position [35, 0]
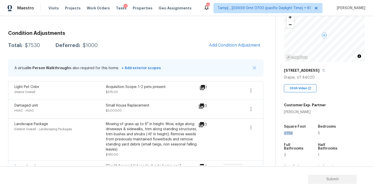
drag, startPoint x: 284, startPoint y: 133, endPoint x: 302, endPoint y: 133, distance: 17.8
click at [302, 133] on div "2756" at bounding box center [296, 133] width 24 height 4
copy span "2756"
click at [227, 40] on button "Add Condition Adjustment" at bounding box center [234, 45] width 57 height 11
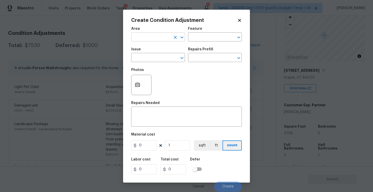
click at [154, 40] on input "text" at bounding box center [151, 38] width 40 height 8
click at [154, 58] on li "Exterior Overall" at bounding box center [158, 57] width 54 height 8
type input "Exterior Overall"
click at [154, 58] on input "text" at bounding box center [151, 58] width 40 height 8
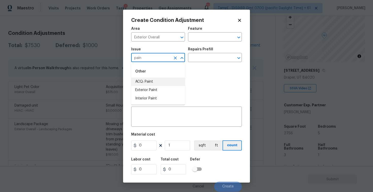
click at [154, 82] on li "ACQ: Paint" at bounding box center [158, 81] width 54 height 8
type input "ACQ: Paint"
click at [178, 58] on icon "Clear" at bounding box center [175, 57] width 5 height 5
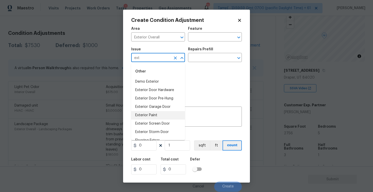
click at [170, 114] on li "Exterior Paint" at bounding box center [158, 115] width 54 height 8
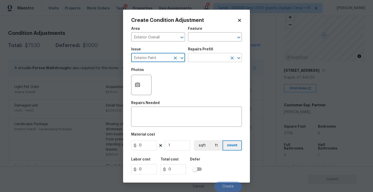
type input "Exterior Paint"
click at [210, 61] on input "text" at bounding box center [208, 58] width 40 height 8
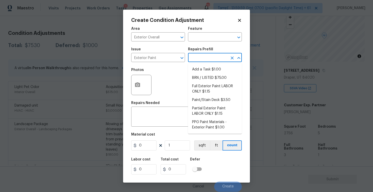
click at [210, 61] on input "text" at bounding box center [208, 58] width 40 height 8
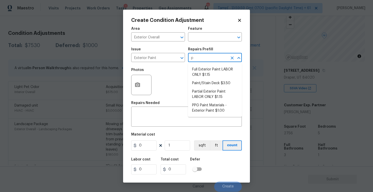
type input "pa"
click at [211, 93] on li "Partial Exterior Paint LABOR ONLY $1.15" at bounding box center [215, 94] width 54 height 14
type input "Overall Paint"
type textarea "Partial Exterior Paint - Prep, mask and paint the exterior of the home in the a…"
type input "1.15"
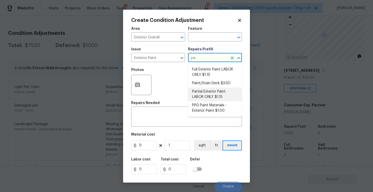
type input "1.15"
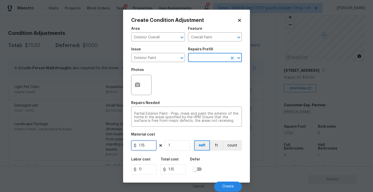
click at [153, 145] on input "1.15" at bounding box center [143, 145] width 25 height 10
type input "0.65"
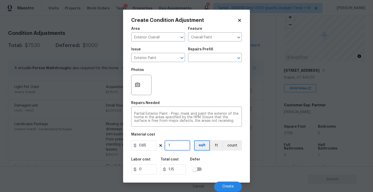
click at [174, 145] on input "1" at bounding box center [177, 145] width 25 height 10
type input "0.65"
type input "0"
paste input "2756"
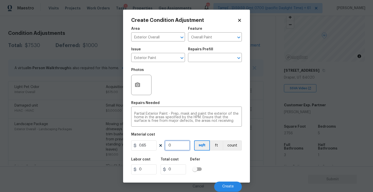
type input "2756"
type input "1791.4"
type input "2756"
click at [136, 84] on icon "button" at bounding box center [137, 84] width 5 height 5
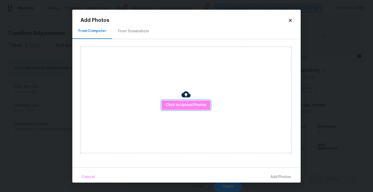
click at [172, 102] on span "Click to Upload Photos" at bounding box center [186, 105] width 41 height 6
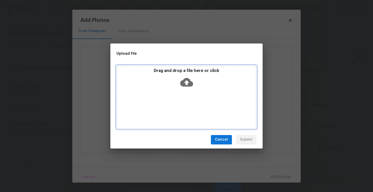
click at [181, 84] on icon at bounding box center [186, 82] width 13 height 9
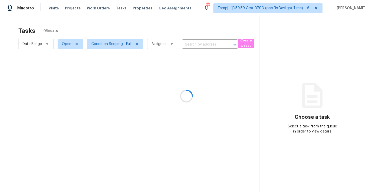
click at [180, 31] on div at bounding box center [186, 96] width 373 height 192
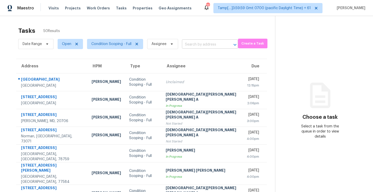
click at [193, 47] on input "text" at bounding box center [203, 45] width 42 height 8
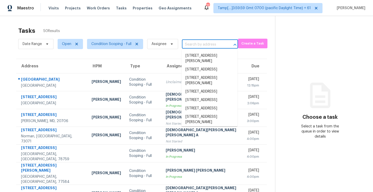
paste input "8104 Villa Finestra Dr, Las Vegas, NV 89128"
type input "8104 Villa Finestra Dr, Las Vegas, NV 89128"
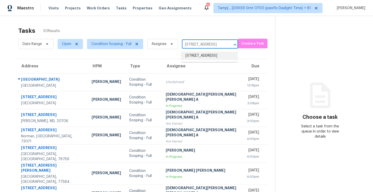
click at [202, 58] on li "8104 Villa Finestra Dr, Las Vegas, NV 89128" at bounding box center [210, 56] width 56 height 8
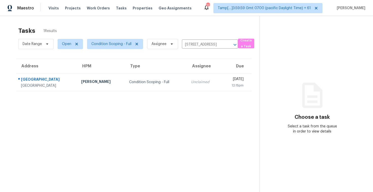
click at [197, 79] on td "Unclaimed" at bounding box center [204, 82] width 34 height 18
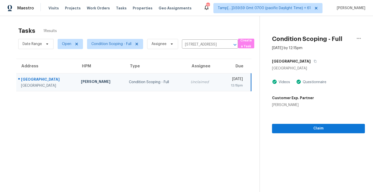
click at [334, 133] on section "Condition Scoping - Full Sep 10th 2025 by 12:15pm 8104 Villa Finestra Dr Las Ve…" at bounding box center [312, 112] width 105 height 192
click at [332, 128] on span "Claim" at bounding box center [318, 128] width 85 height 6
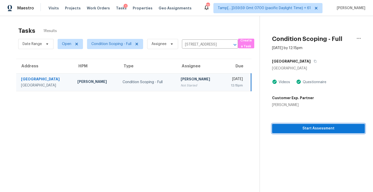
click at [332, 128] on span "Start Assessment" at bounding box center [318, 128] width 85 height 6
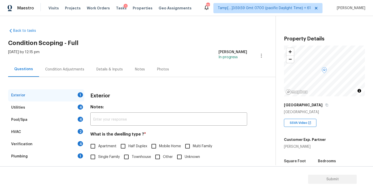
click at [65, 71] on div "Condition Adjustments" at bounding box center [64, 69] width 39 height 5
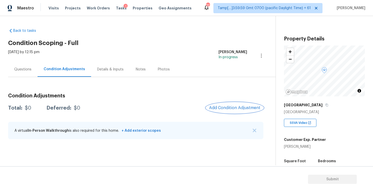
click at [212, 109] on span "Add Condition Adjustment" at bounding box center [234, 107] width 51 height 5
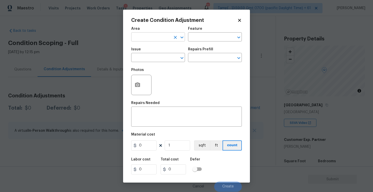
click at [150, 38] on input "text" at bounding box center [151, 38] width 40 height 8
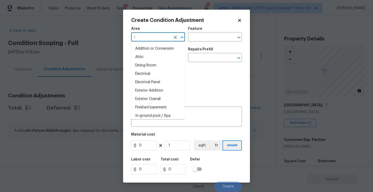
type input "in"
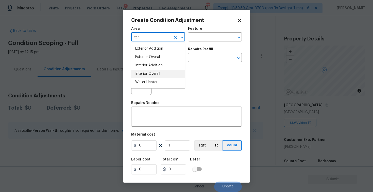
click at [153, 70] on li "Interior Overall" at bounding box center [158, 74] width 54 height 8
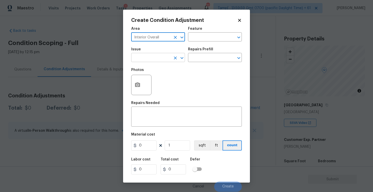
type input "Interior Overall"
click at [153, 61] on input "text" at bounding box center [151, 58] width 40 height 8
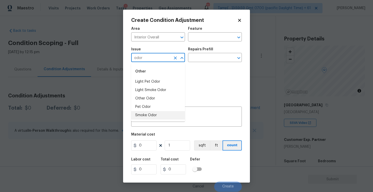
click at [160, 116] on li "Smoke Odor" at bounding box center [158, 115] width 54 height 8
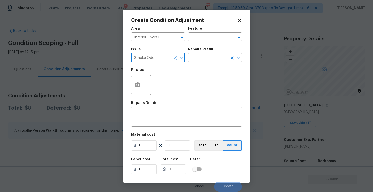
type input "Smoke Odor"
click at [209, 56] on input "text" at bounding box center [208, 58] width 40 height 8
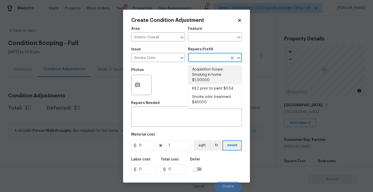
click at [208, 79] on li "Acquisition Scope: Smoking in home $1,000.00" at bounding box center [215, 74] width 54 height 19
type textarea "Acquisition Scope: Smoking in home"
type input "1000"
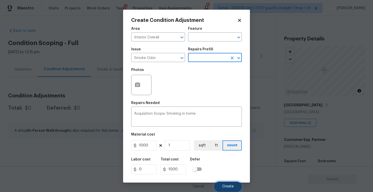
click at [226, 184] on button "Create" at bounding box center [228, 186] width 28 height 10
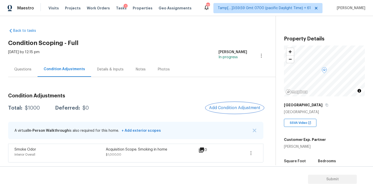
click at [228, 104] on button "Add Condition Adjustment" at bounding box center [234, 107] width 57 height 11
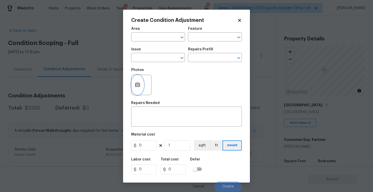
click at [142, 82] on button "button" at bounding box center [138, 85] width 12 height 20
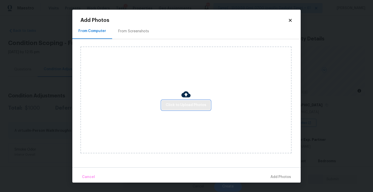
click at [178, 101] on button "Click to Upload Photos" at bounding box center [186, 104] width 49 height 9
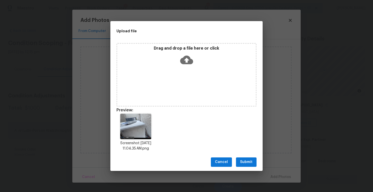
click at [185, 55] on icon at bounding box center [186, 59] width 13 height 13
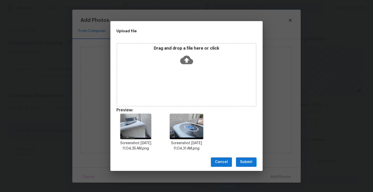
click at [254, 163] on button "Submit" at bounding box center [246, 161] width 21 height 9
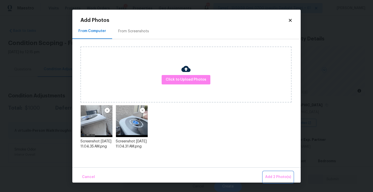
click at [277, 177] on span "Add 2 Photo(s)" at bounding box center [278, 177] width 26 height 6
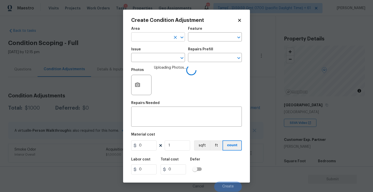
click at [149, 40] on input "text" at bounding box center [151, 38] width 40 height 8
click at [150, 63] on ul "Exterior Addition Exterior Overall" at bounding box center [158, 52] width 54 height 21
click at [148, 58] on li "Exterior Overall" at bounding box center [158, 57] width 54 height 8
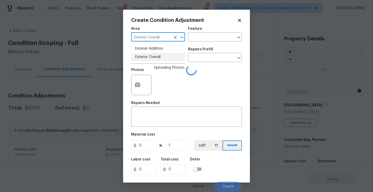
type input "Exterior Overall"
click at [148, 58] on input "text" at bounding box center [151, 58] width 40 height 8
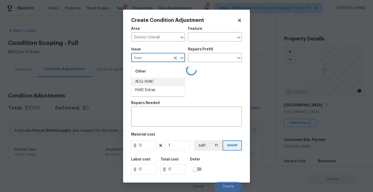
click at [148, 82] on li "ACQ: HVAC" at bounding box center [158, 81] width 54 height 8
type input "ACQ: HVAC"
click at [177, 57] on icon "Clear" at bounding box center [175, 57] width 3 height 3
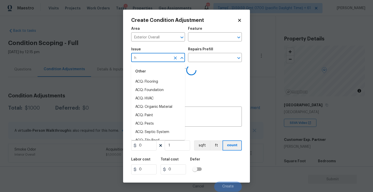
type input "hv"
type input "a"
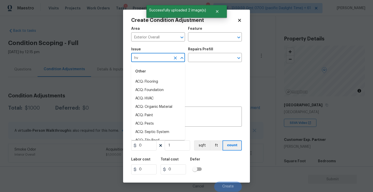
type input "hva"
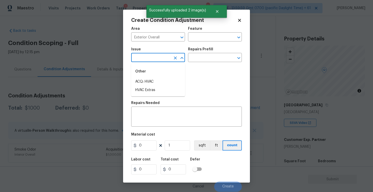
type input "c"
click at [163, 94] on li "HVAC Extras" at bounding box center [158, 90] width 54 height 8
type input "HVAC Extras"
click at [212, 58] on input "text" at bounding box center [208, 58] width 40 height 8
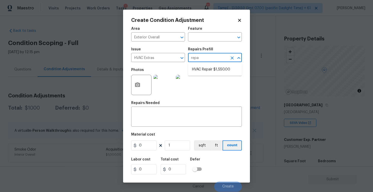
type input "repai"
click at [224, 70] on li "HVAC Repair $1,550.00" at bounding box center [215, 69] width 54 height 8
type input "HVAC"
type textarea "HVAC Repair"
type input "1550"
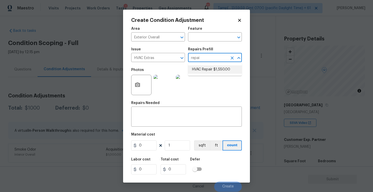
type input "1550"
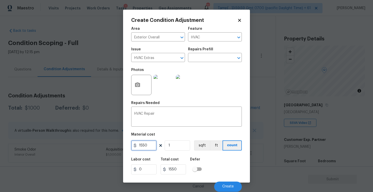
click at [152, 145] on input "1550" at bounding box center [143, 145] width 25 height 10
type input "1200"
click at [215, 158] on div "Labor cost 0 Total cost 1550 Defer" at bounding box center [186, 165] width 111 height 23
type input "1200"
click at [226, 183] on button "Create" at bounding box center [228, 186] width 28 height 10
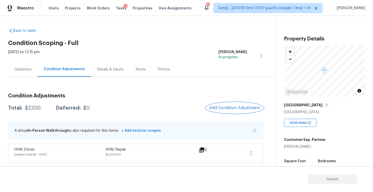
click at [226, 110] on button "Add Condition Adjustment" at bounding box center [234, 107] width 57 height 11
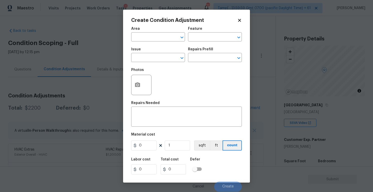
click at [72, 122] on body "Maestro Visits Projects Work Orders Tasks 1 Properties Geo Assignments 727 Tamp…" at bounding box center [186, 96] width 373 height 192
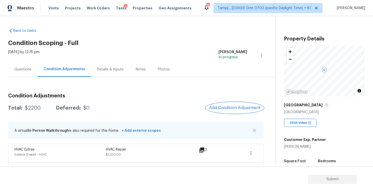
scroll to position [17, 0]
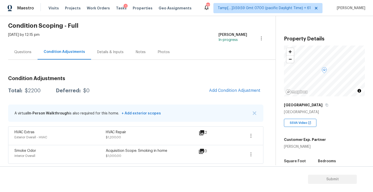
click at [26, 47] on div "Questions" at bounding box center [22, 51] width 29 height 15
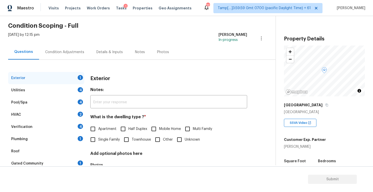
scroll to position [53, 0]
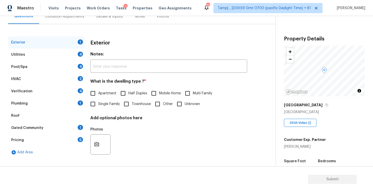
click at [56, 88] on div "Verification 4" at bounding box center [46, 91] width 76 height 12
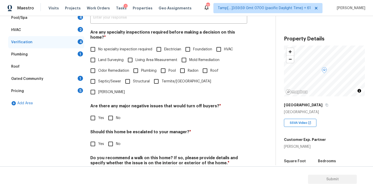
scroll to position [108, 0]
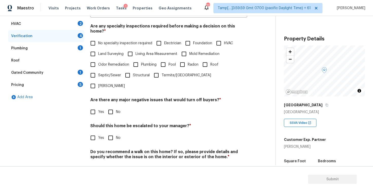
click at [93, 132] on input "Yes" at bounding box center [93, 137] width 11 height 11
checkbox input "true"
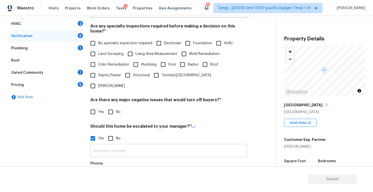
click at [104, 145] on input "text" at bounding box center [168, 151] width 157 height 12
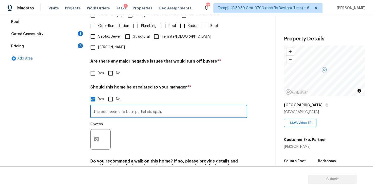
scroll to position [154, 0]
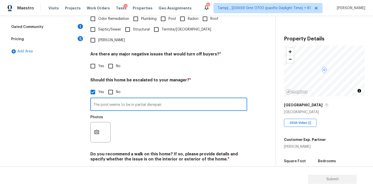
type input "The pool seems to be in partial disrepair."
click at [94, 130] on icon "button" at bounding box center [96, 132] width 5 height 5
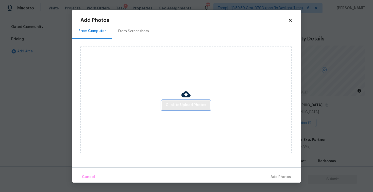
click at [191, 104] on span "Click to Upload Photos" at bounding box center [186, 105] width 41 height 6
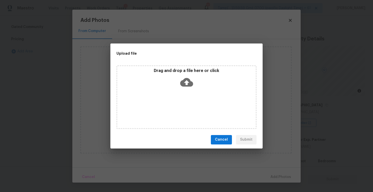
click at [189, 78] on icon at bounding box center [186, 82] width 13 height 13
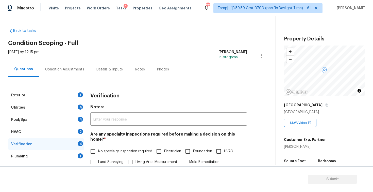
scroll to position [154, 0]
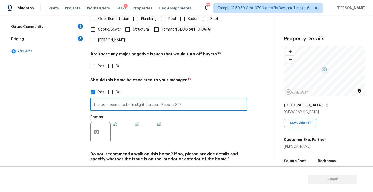
click at [173, 99] on input "The pool seems to be in slight disrepair. Scopes $2K" at bounding box center [168, 105] width 157 height 12
type input "The pool seems to be in slight disrepair. Scoped $2K for partial repair."
click at [185, 112] on div "Photos" at bounding box center [168, 128] width 157 height 33
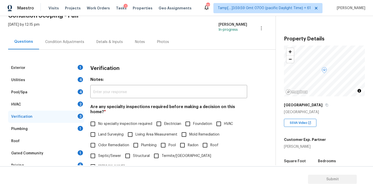
click at [74, 37] on div "Condition Adjustments" at bounding box center [64, 41] width 51 height 15
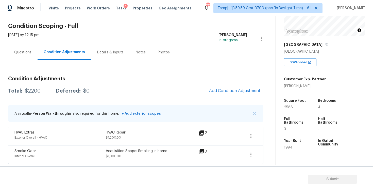
scroll to position [65, 0]
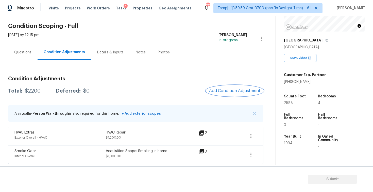
click at [237, 86] on button "Add Condition Adjustment" at bounding box center [234, 90] width 57 height 11
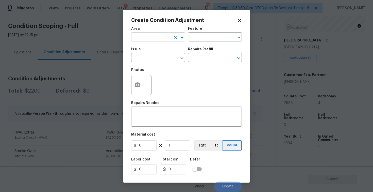
click at [155, 37] on input "text" at bounding box center [151, 38] width 40 height 8
click at [155, 54] on li "Exterior Overall" at bounding box center [158, 57] width 54 height 8
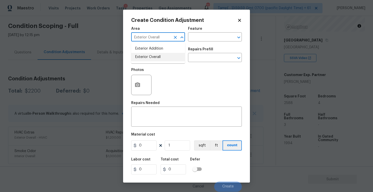
type input "Exterior Overall"
click at [155, 54] on input "text" at bounding box center [151, 58] width 40 height 8
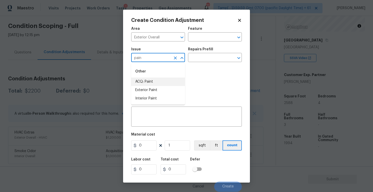
click at [154, 85] on li "ACQ: Paint" at bounding box center [158, 81] width 54 height 8
type input "ACQ: Paint"
click at [194, 60] on input "text" at bounding box center [208, 58] width 40 height 8
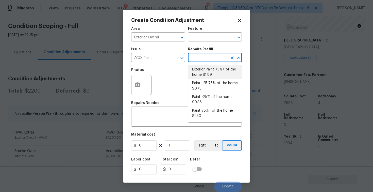
click at [210, 75] on li "Exterior Paint 75%+ of the home $1.89" at bounding box center [215, 72] width 54 height 14
type input "Acquisition"
type textarea "Acquisition Scope: 75%+ of the home exterior will likely require paint"
type input "1.89"
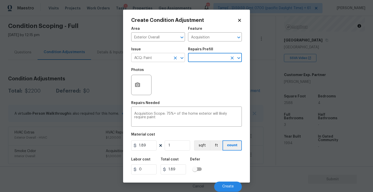
click at [177, 60] on icon "Clear" at bounding box center [175, 57] width 5 height 5
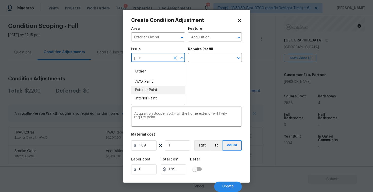
click at [173, 89] on li "Exterior Paint" at bounding box center [158, 90] width 54 height 8
type input "Exterior Paint"
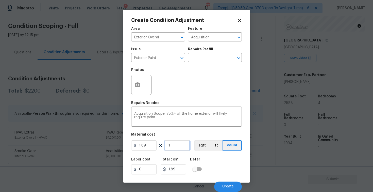
click at [173, 145] on input "1" at bounding box center [177, 145] width 25 height 10
type input "0"
paste input "2588"
type input "2588"
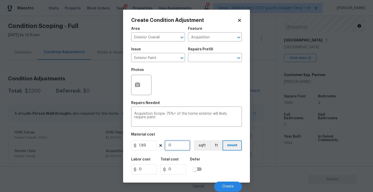
type input "4891.32"
type input "2588"
click at [202, 145] on button "sqft" at bounding box center [202, 145] width 16 height 10
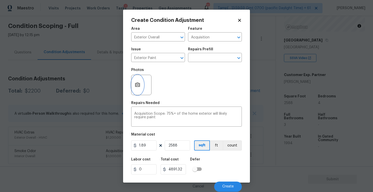
click at [138, 87] on icon "button" at bounding box center [138, 85] width 6 height 6
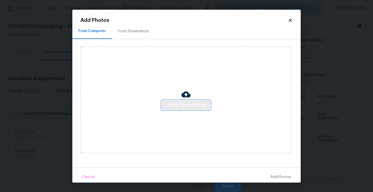
click at [185, 104] on span "Click to Upload Photos" at bounding box center [186, 105] width 41 height 6
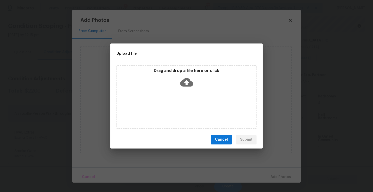
click at [185, 82] on icon at bounding box center [186, 82] width 13 height 9
